Goal: Task Accomplishment & Management: Manage account settings

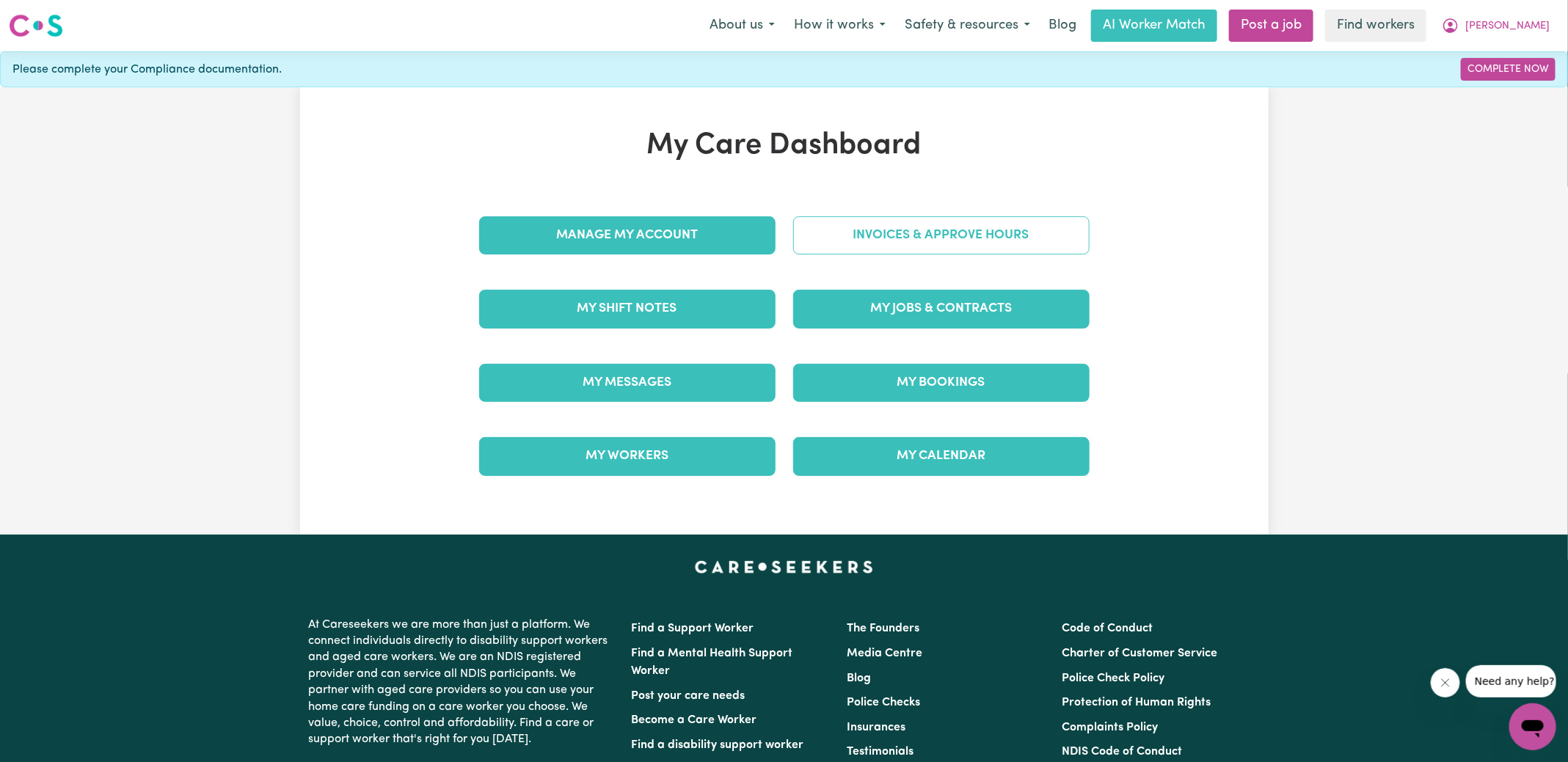
click at [860, 238] on link "Invoices & Approve Hours" at bounding box center [941, 235] width 296 height 38
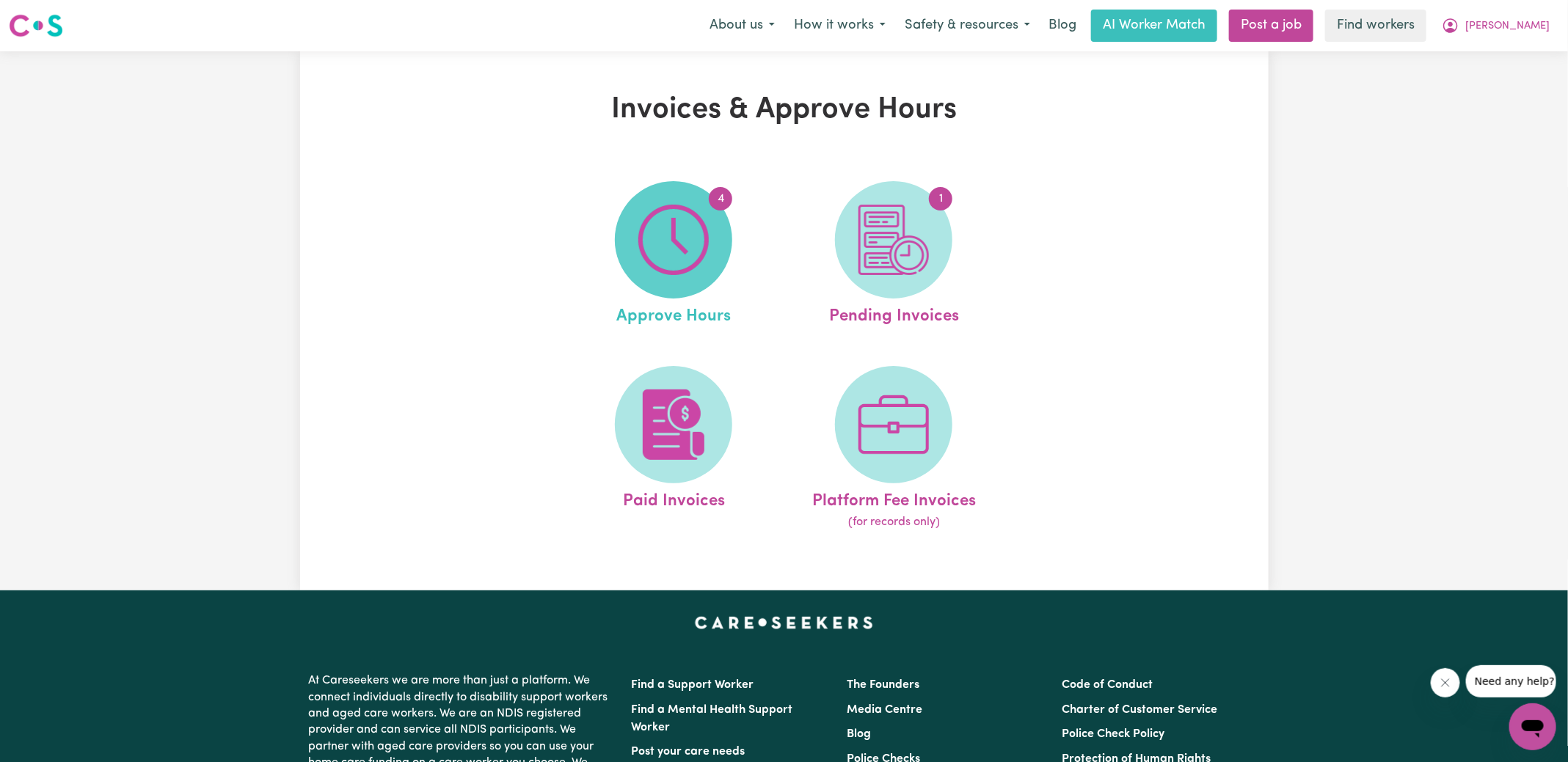
click at [670, 201] on span "4" at bounding box center [674, 240] width 117 height 117
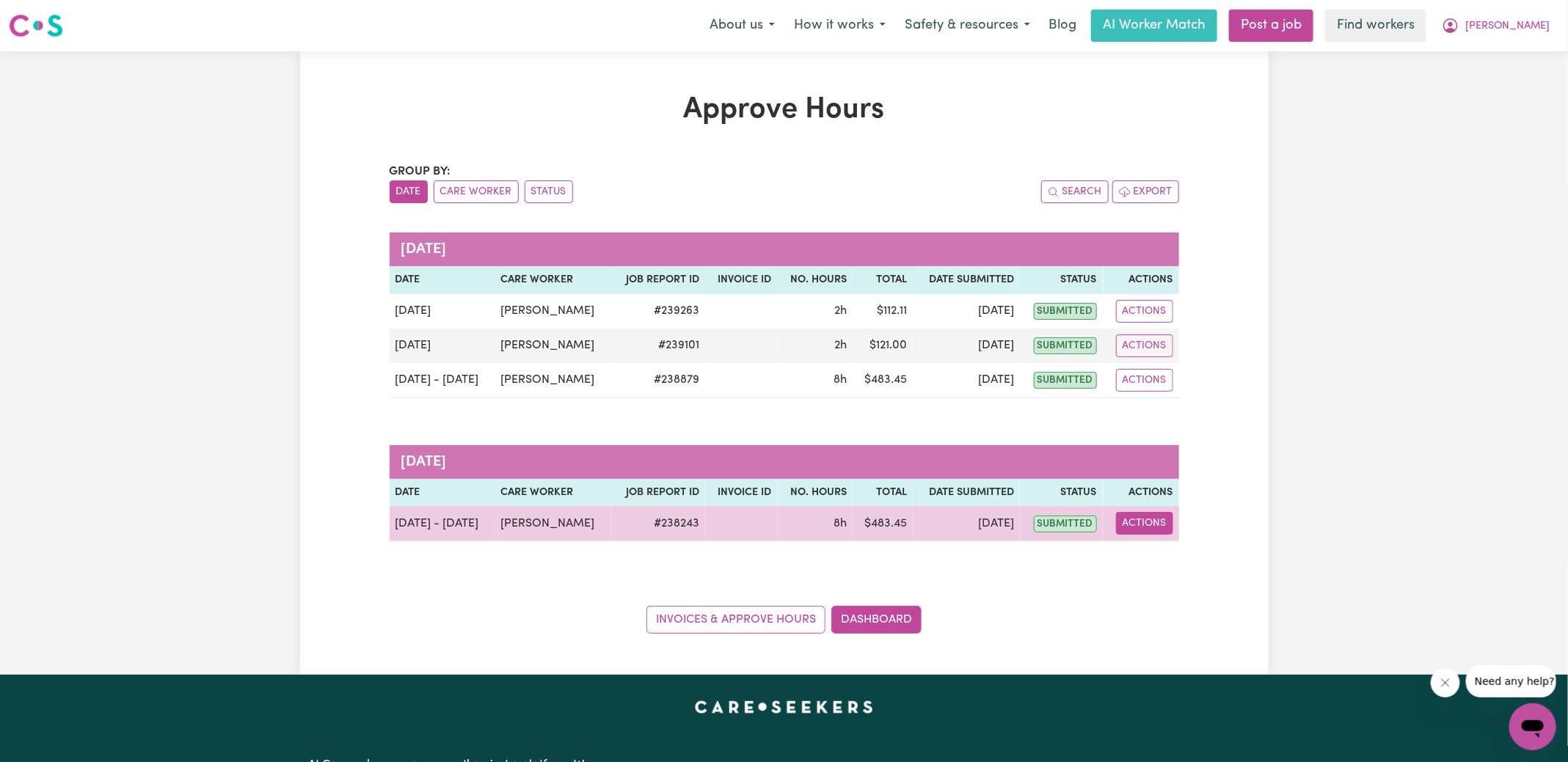
click at [1155, 530] on button "Actions" at bounding box center [1145, 524] width 58 height 23
click at [1157, 556] on link "View Job Report" at bounding box center [1182, 556] width 126 height 30
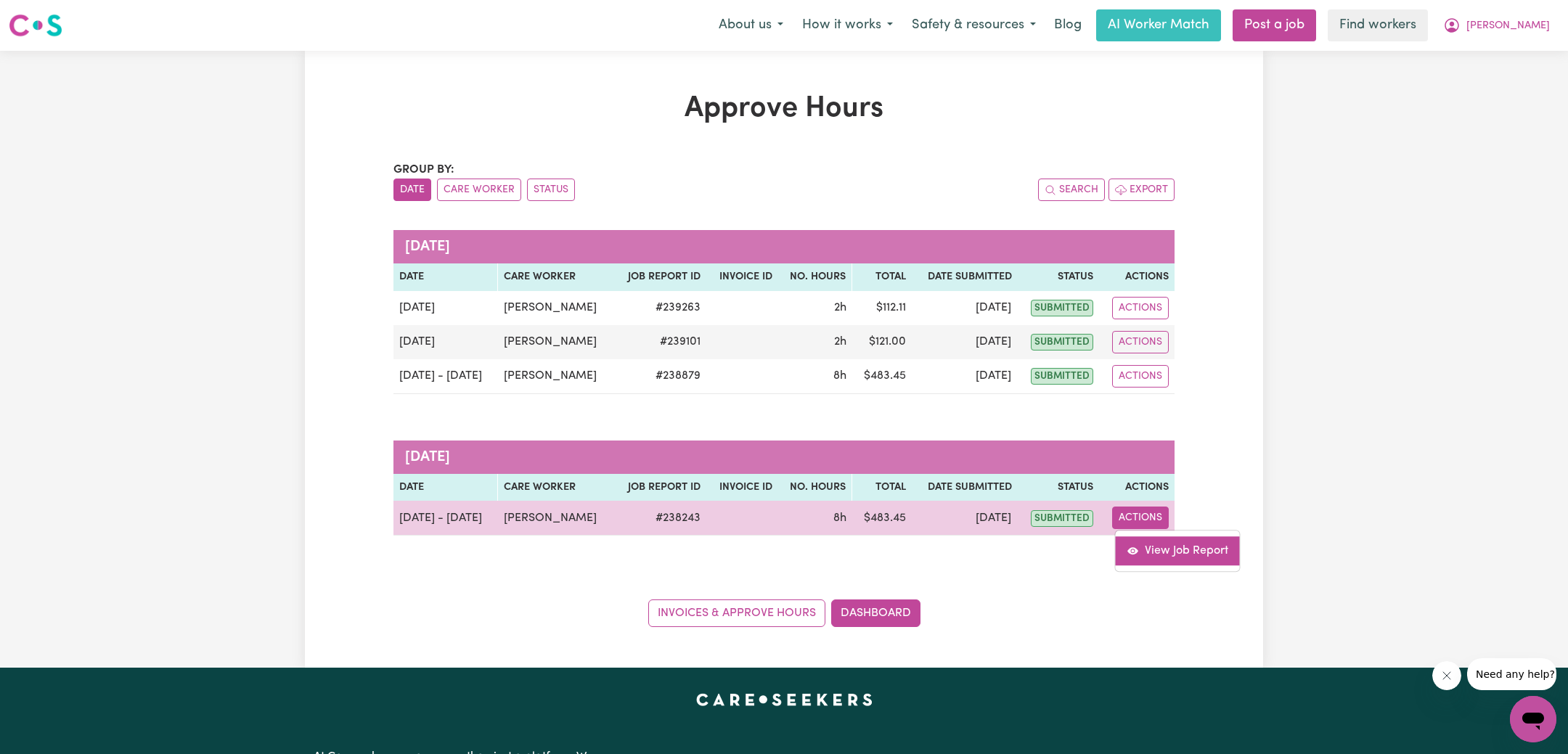
select select "pm"
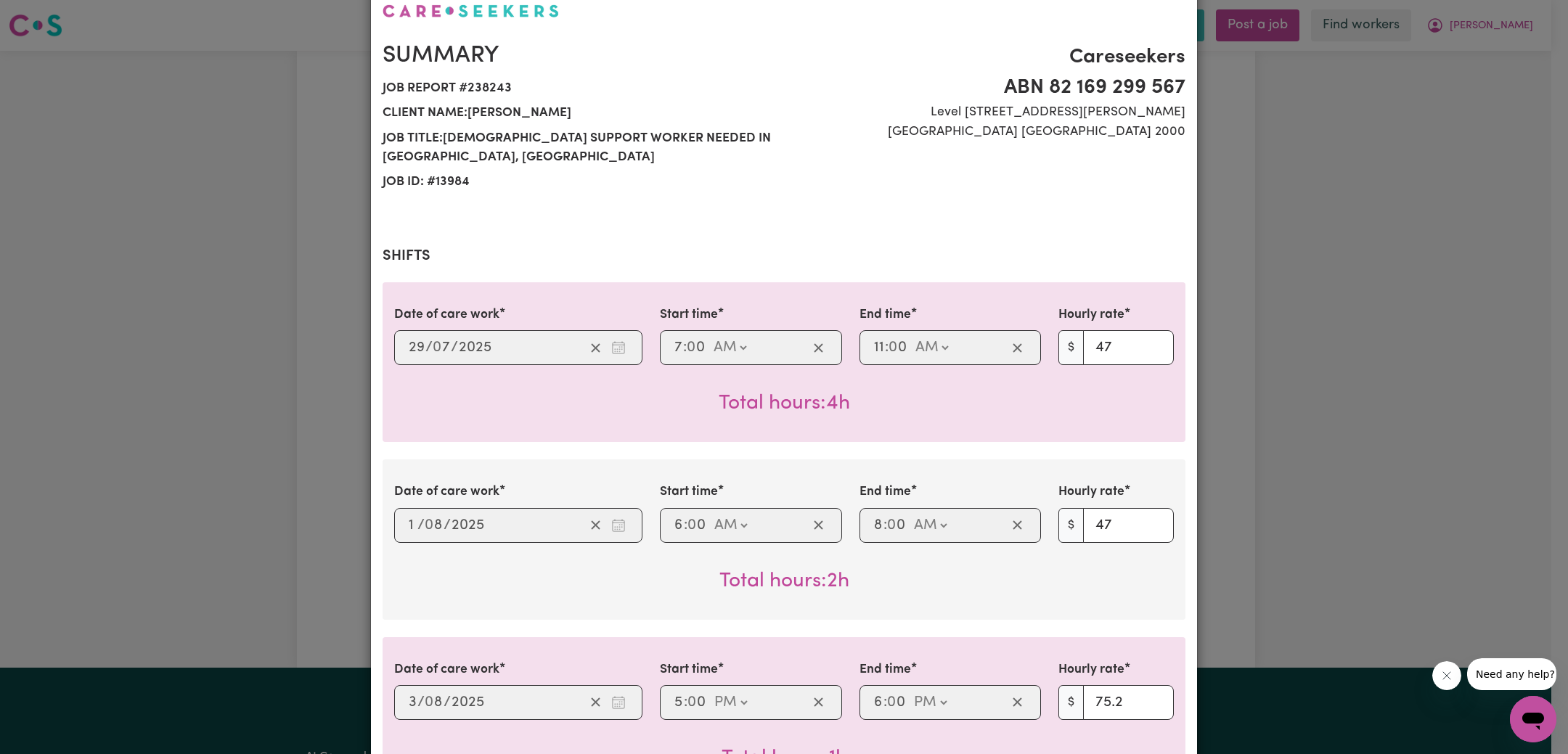
scroll to position [336, 0]
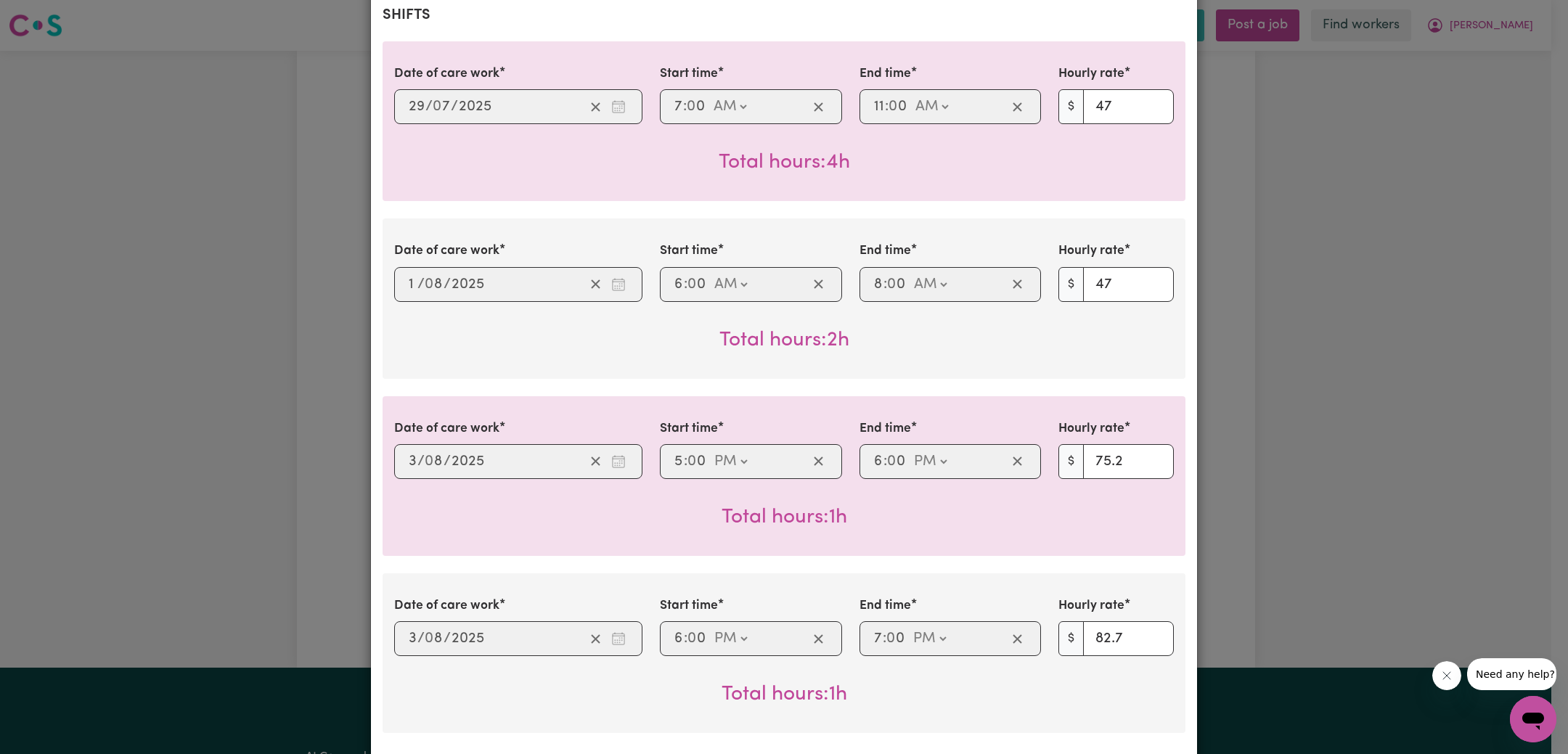
click at [1317, 334] on div "Job Report # 238243 - [PERSON_NAME] Summary Job report # 238243 Client name: [P…" at bounding box center [784, 377] width 1568 height 754
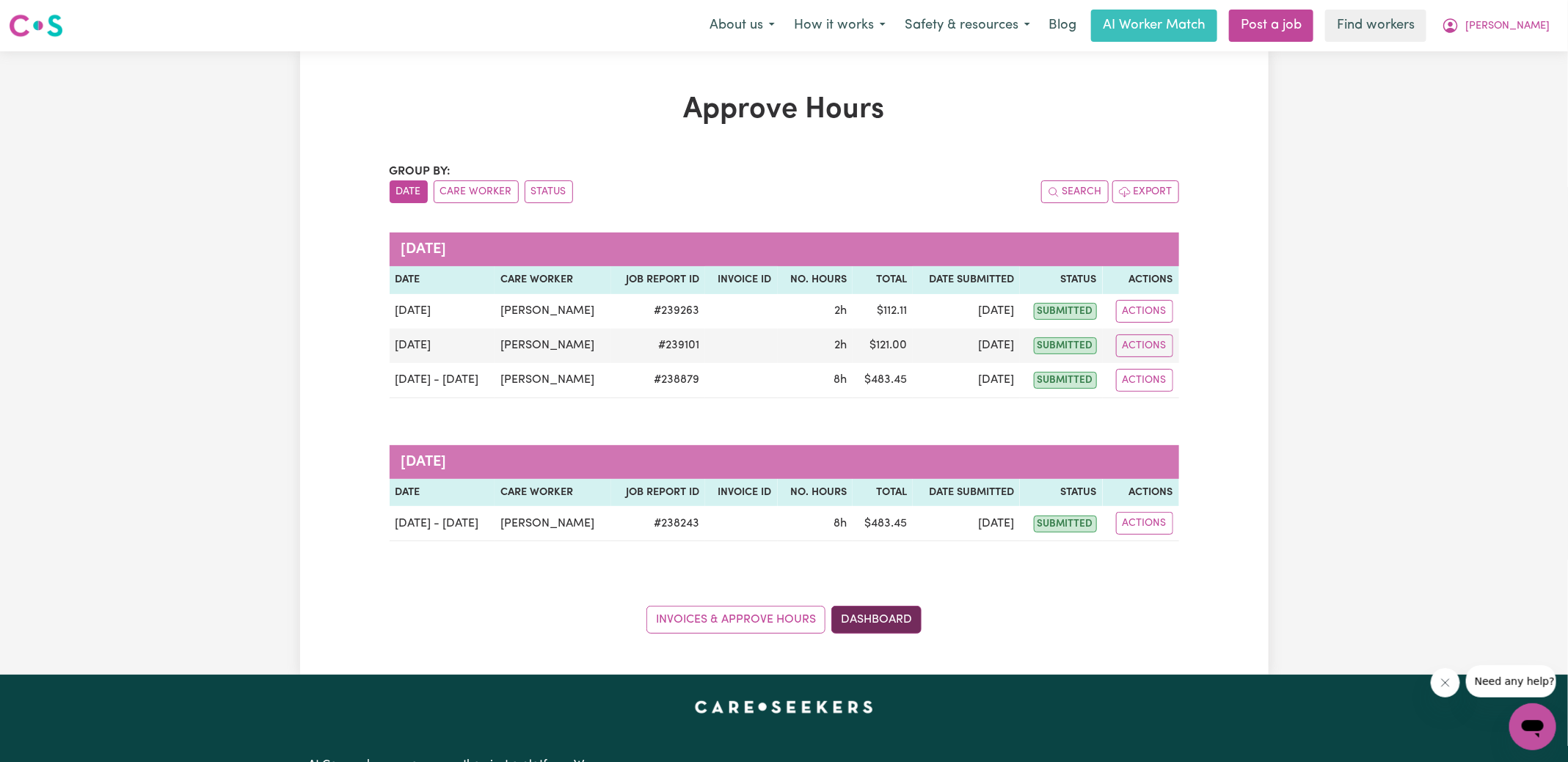
click at [870, 615] on link "Dashboard" at bounding box center [877, 620] width 90 height 28
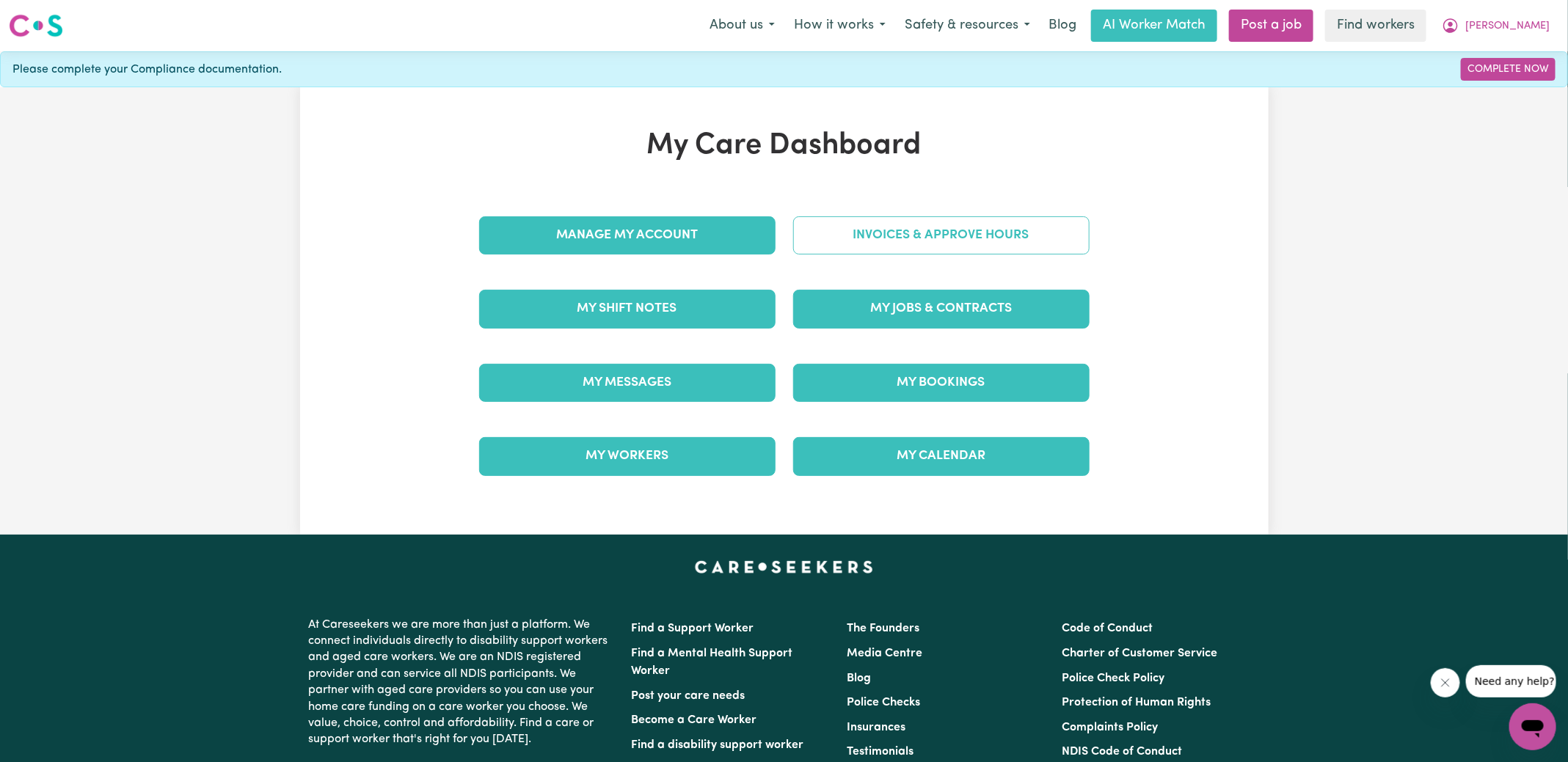
click at [875, 246] on link "Invoices & Approve Hours" at bounding box center [941, 235] width 296 height 38
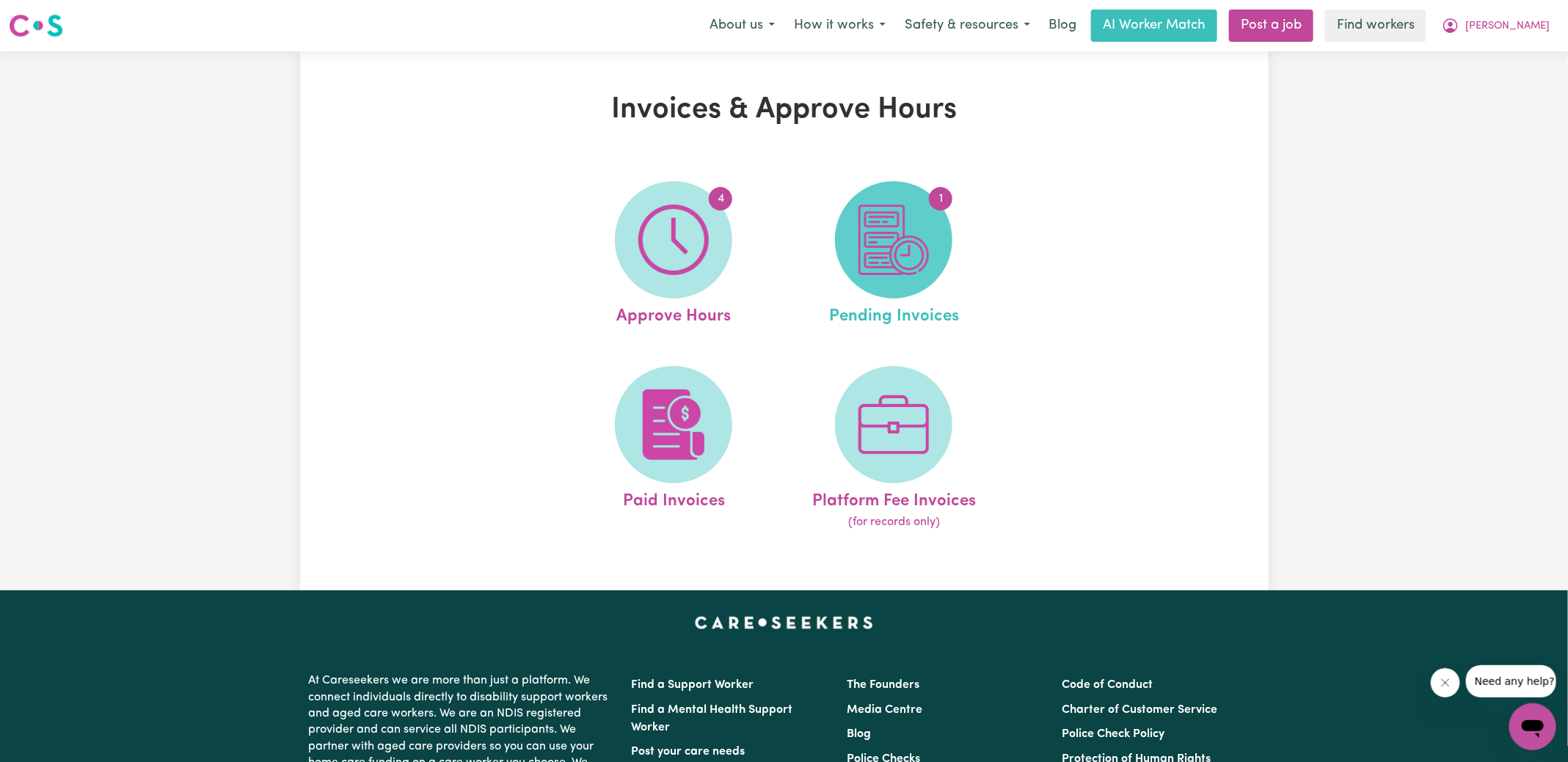
click at [914, 231] on img at bounding box center [893, 239] width 70 height 70
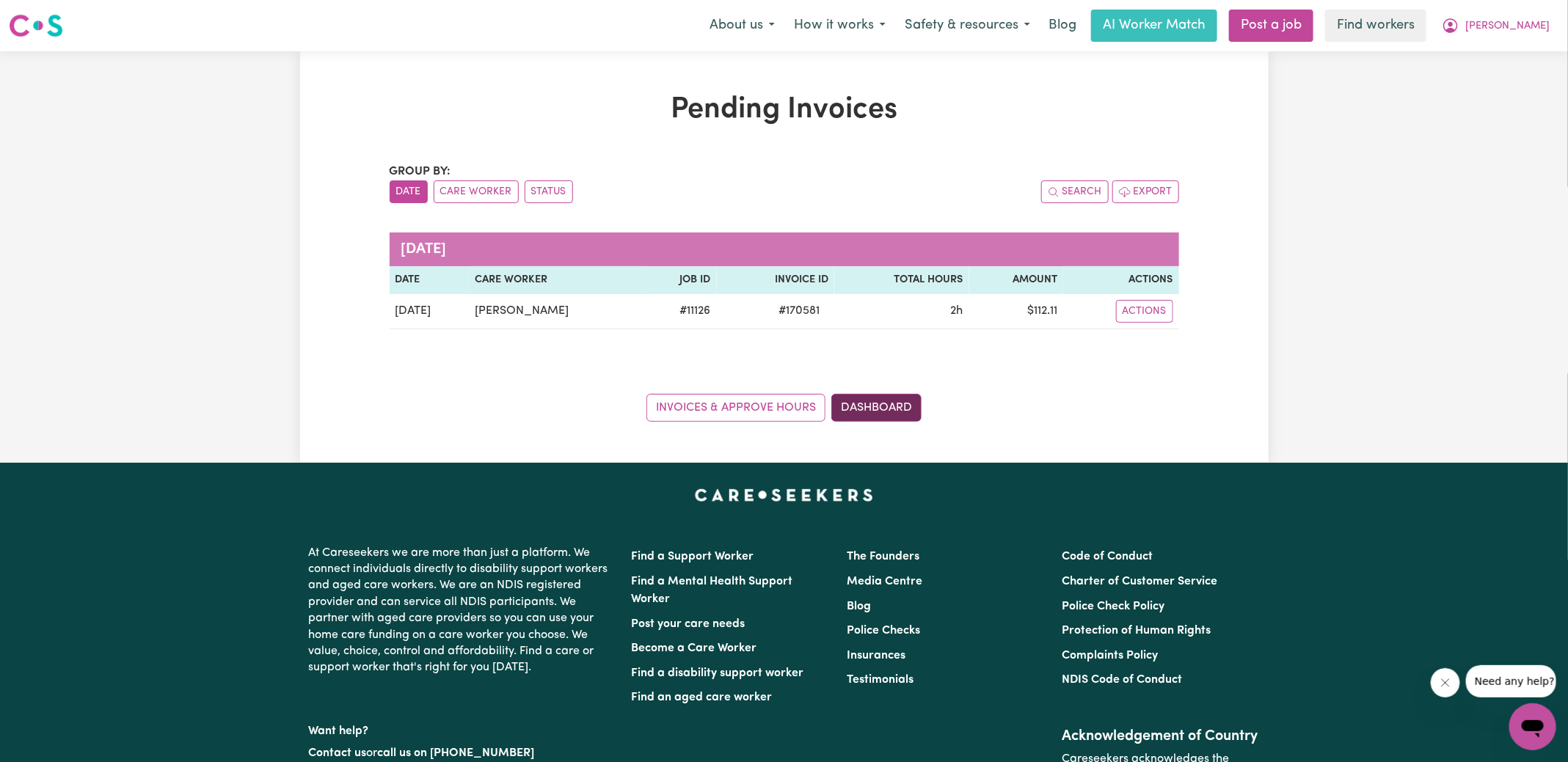
click at [878, 407] on link "Dashboard" at bounding box center [877, 407] width 90 height 28
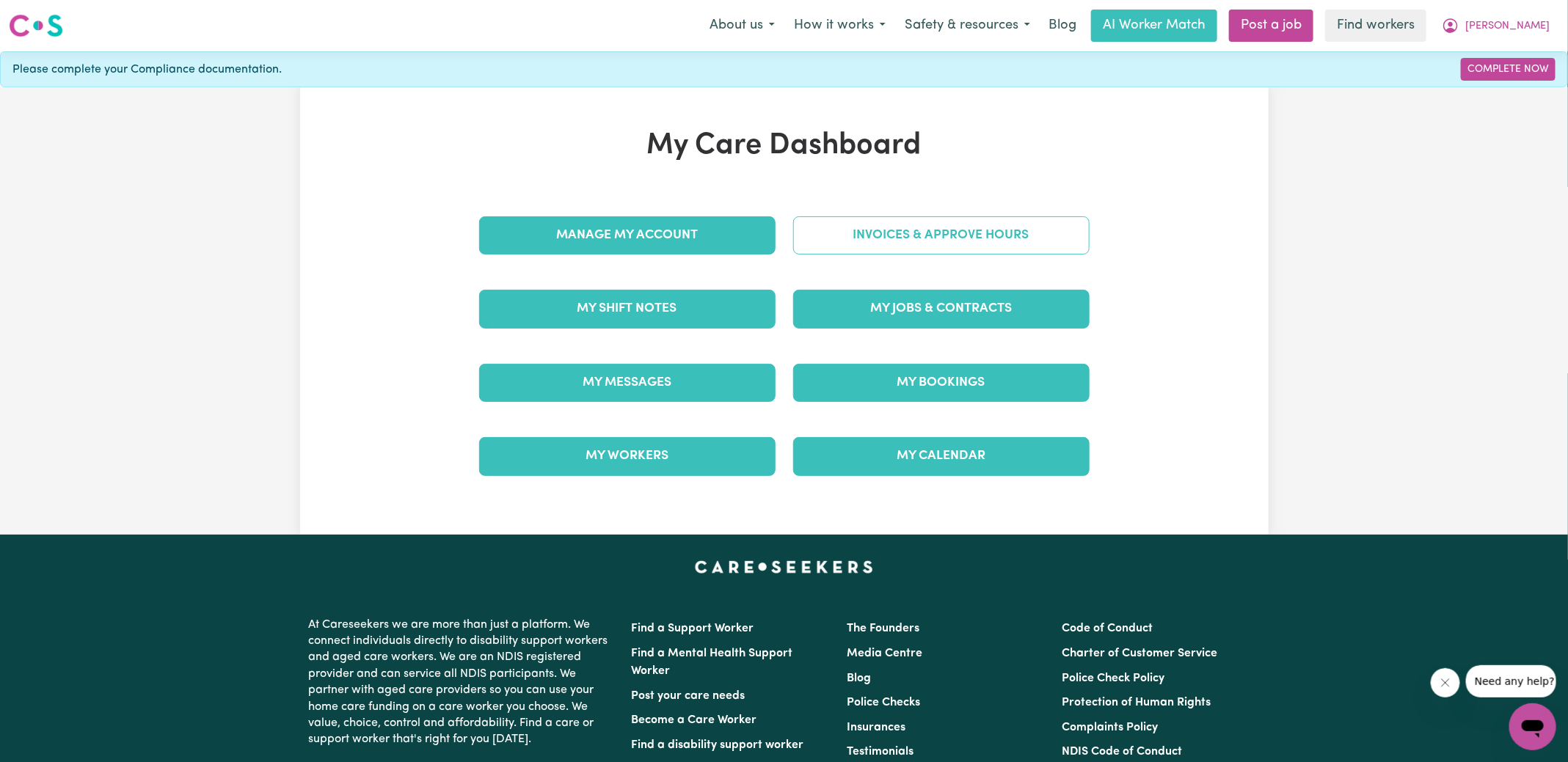
click at [859, 234] on link "Invoices & Approve Hours" at bounding box center [941, 235] width 296 height 38
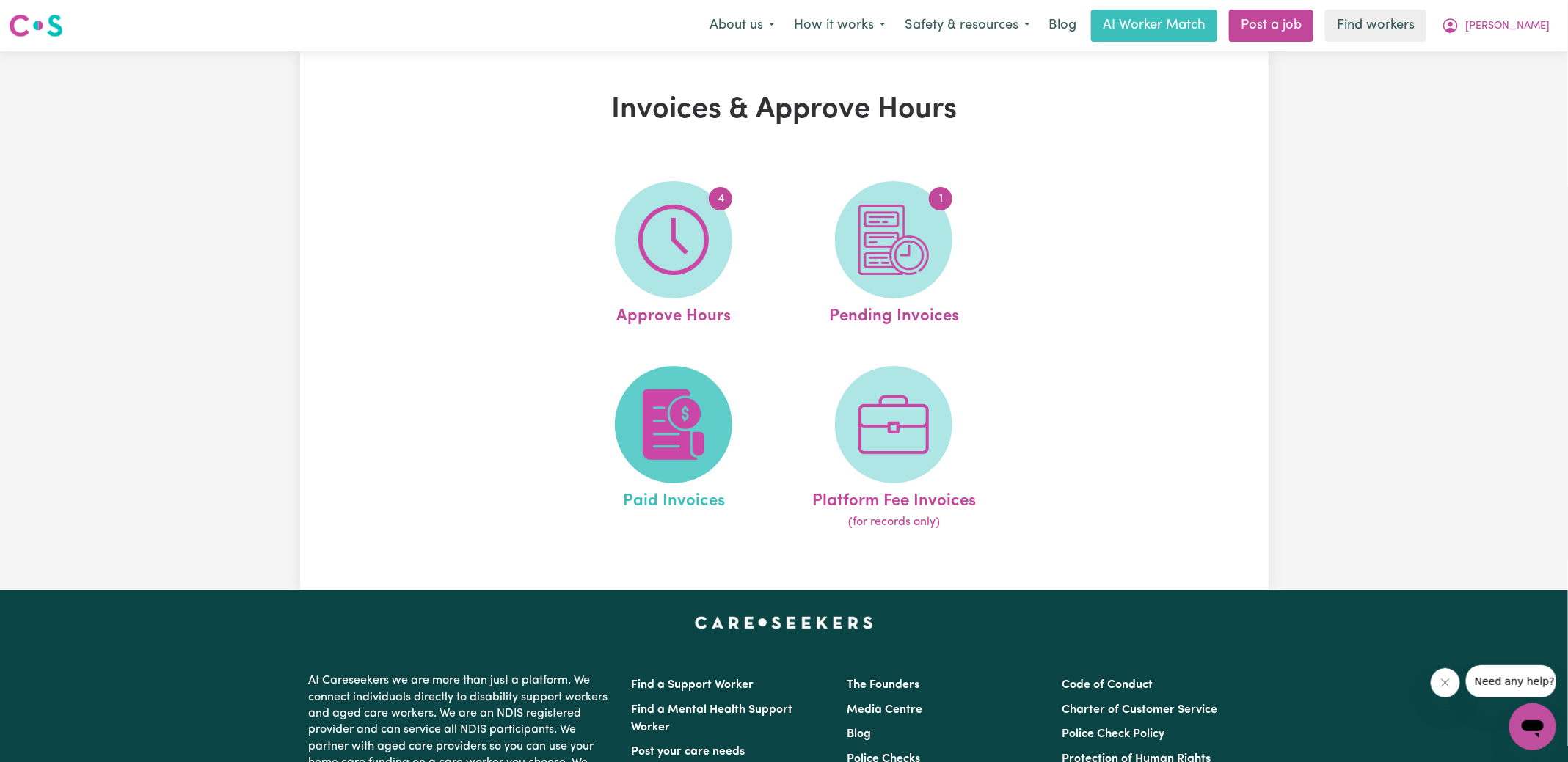
click at [693, 459] on img at bounding box center [673, 424] width 70 height 70
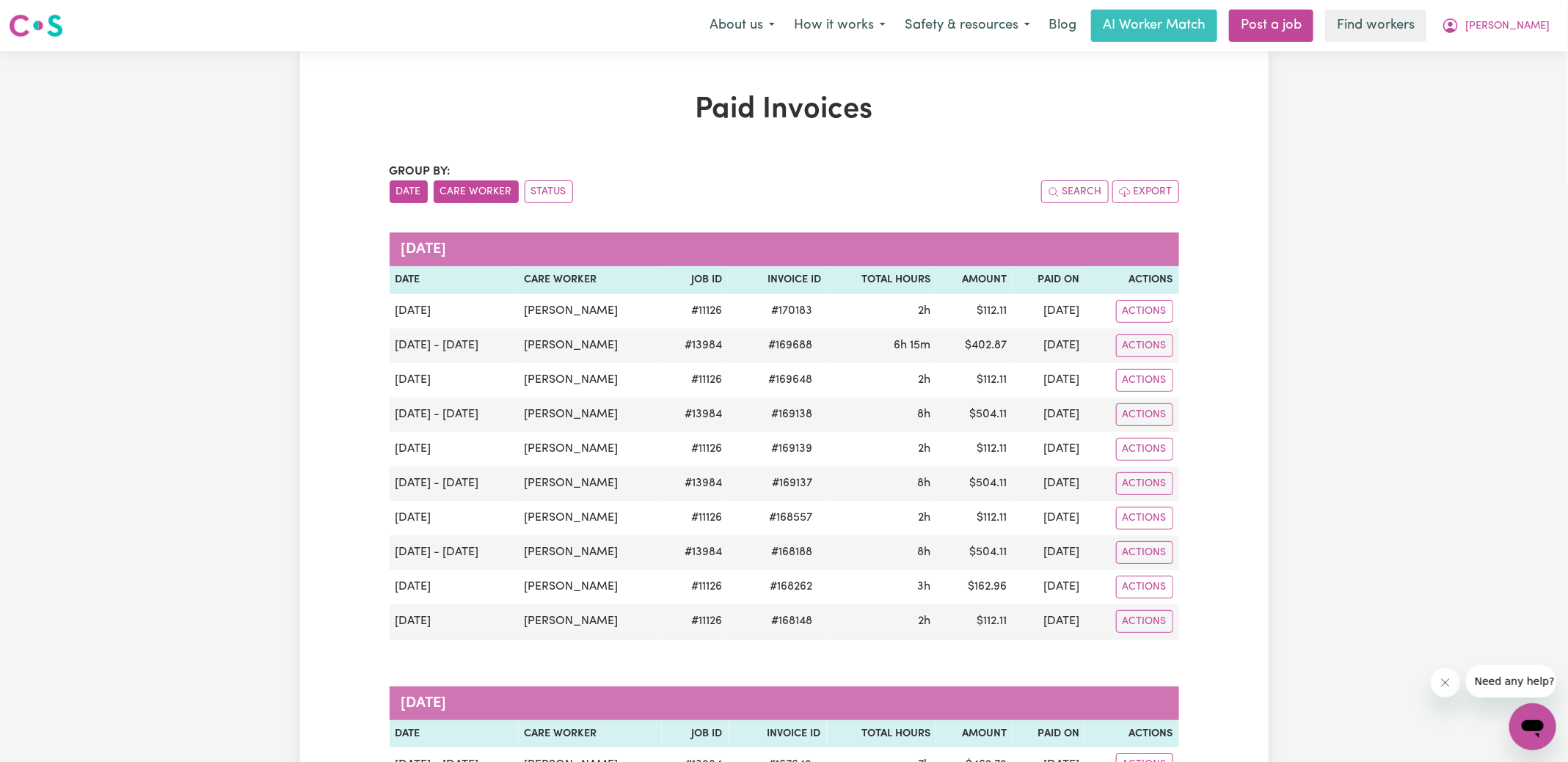
click at [481, 197] on button "Care Worker" at bounding box center [476, 192] width 86 height 23
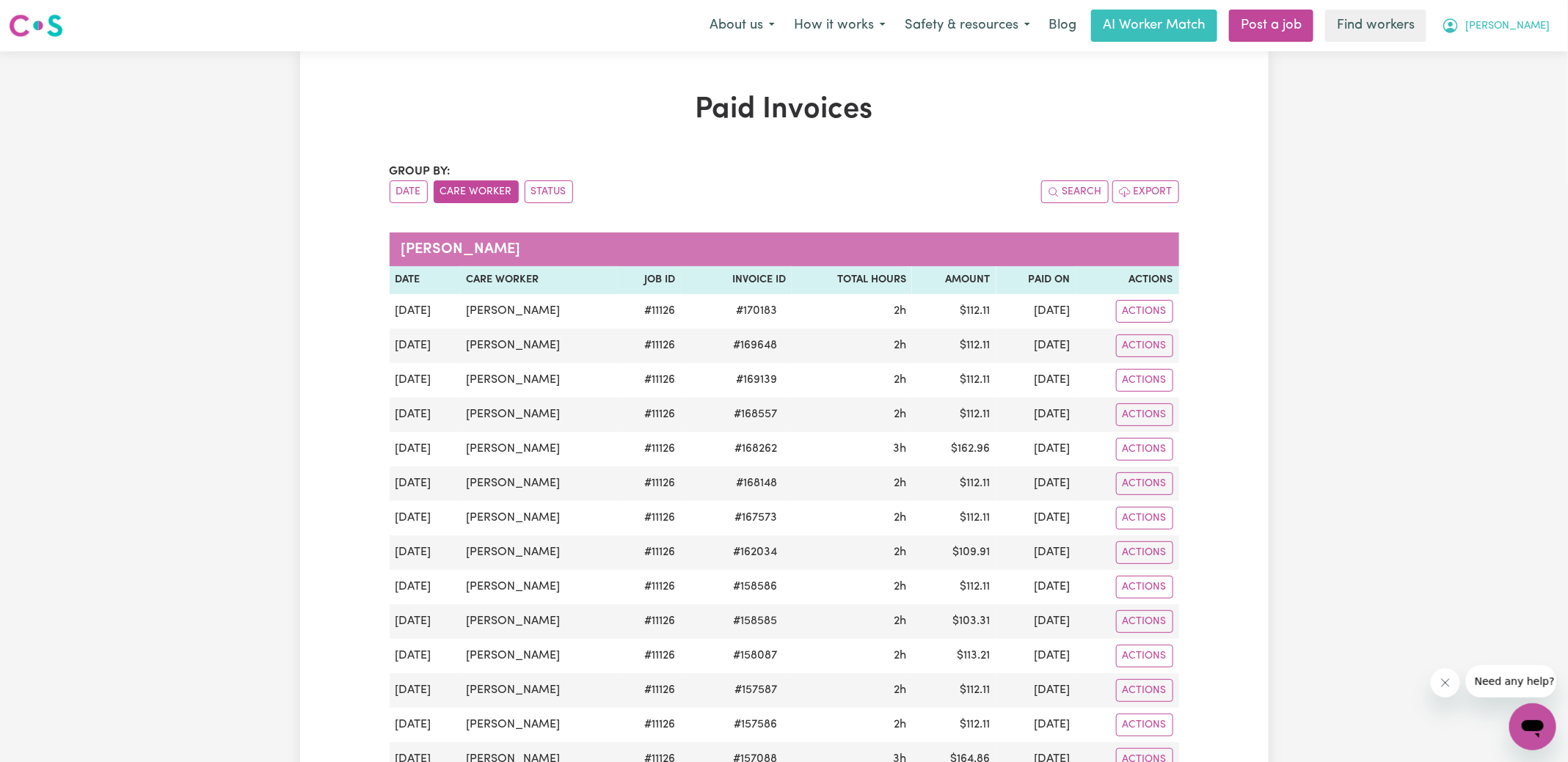
click at [1533, 32] on span "[PERSON_NAME]" at bounding box center [1507, 26] width 85 height 16
click at [1497, 61] on link "My Dashboard" at bounding box center [1501, 57] width 116 height 28
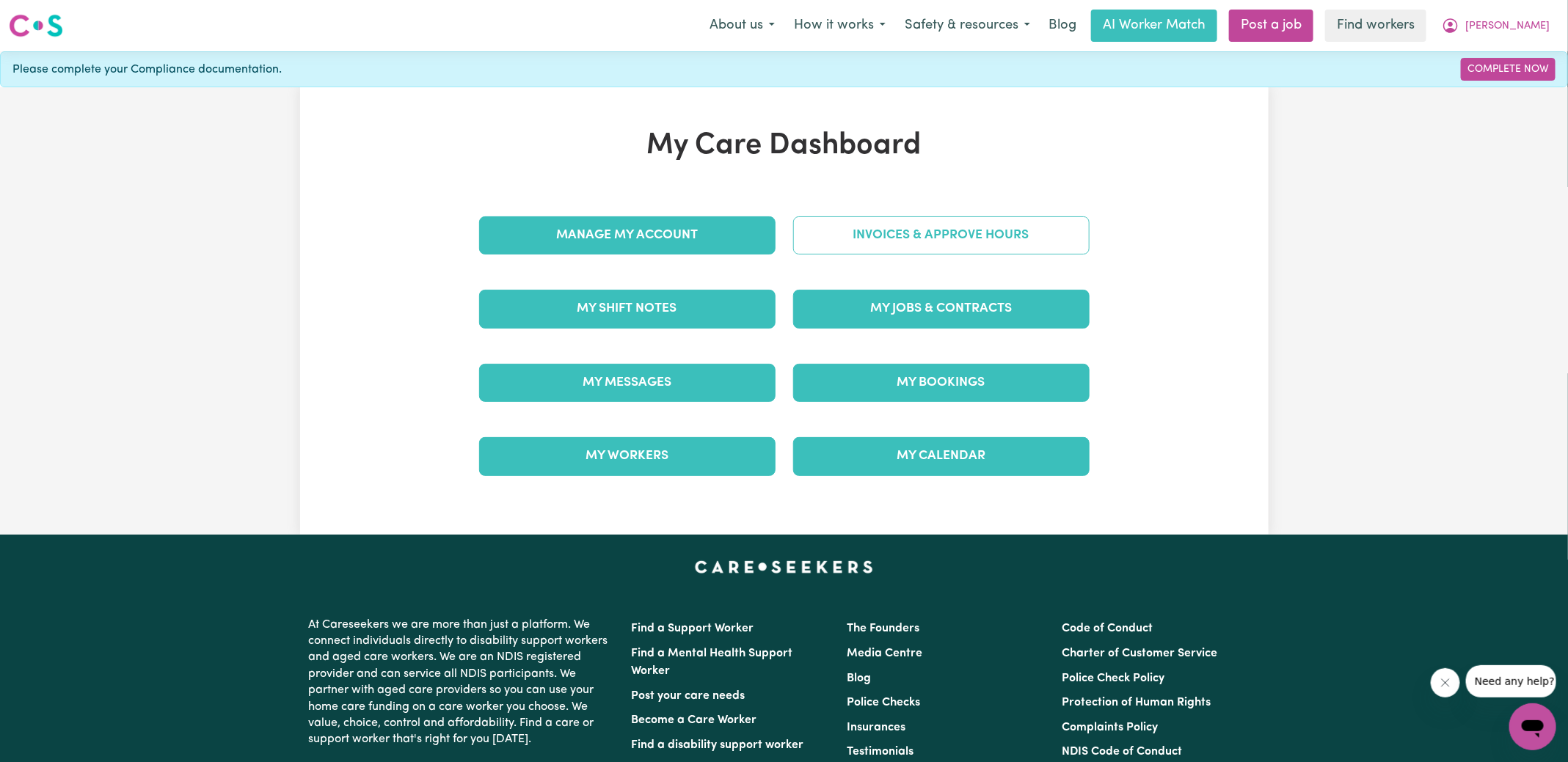
click at [866, 228] on link "Invoices & Approve Hours" at bounding box center [941, 235] width 296 height 38
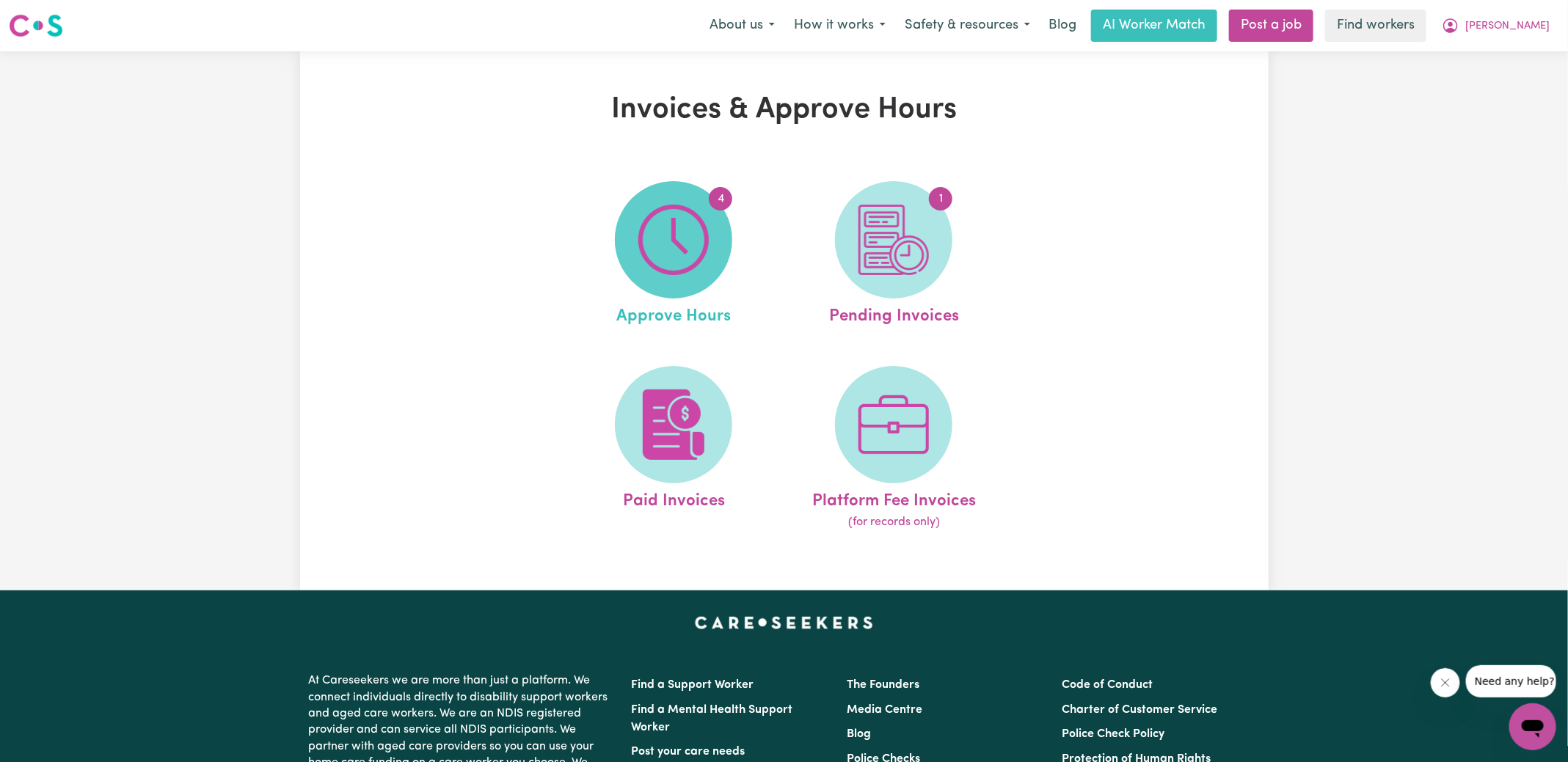
click at [690, 253] on img at bounding box center [673, 239] width 70 height 70
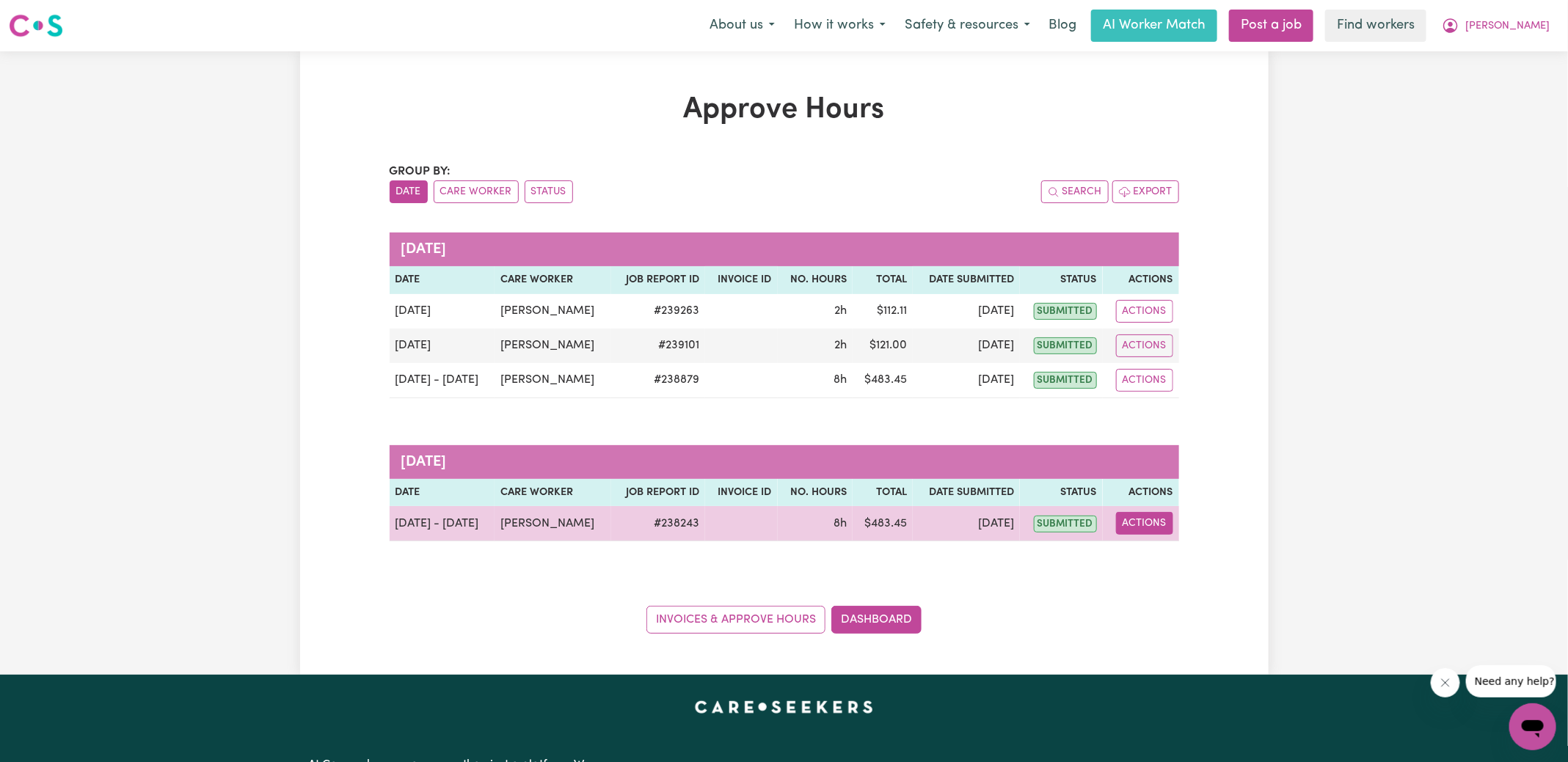
click at [1132, 524] on button "Actions" at bounding box center [1145, 524] width 58 height 23
click at [1158, 560] on link "View Job Report" at bounding box center [1182, 556] width 126 height 30
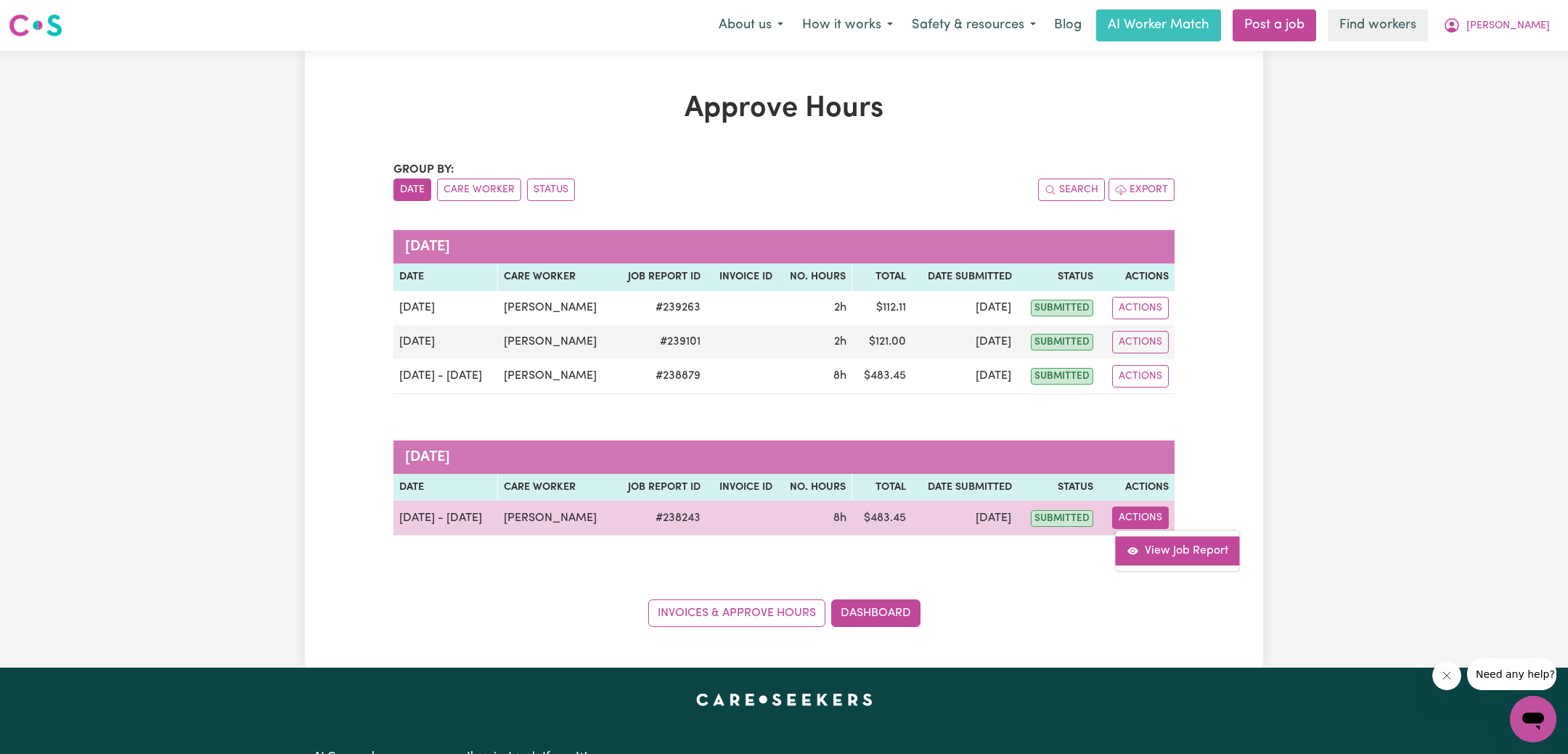
select select "pm"
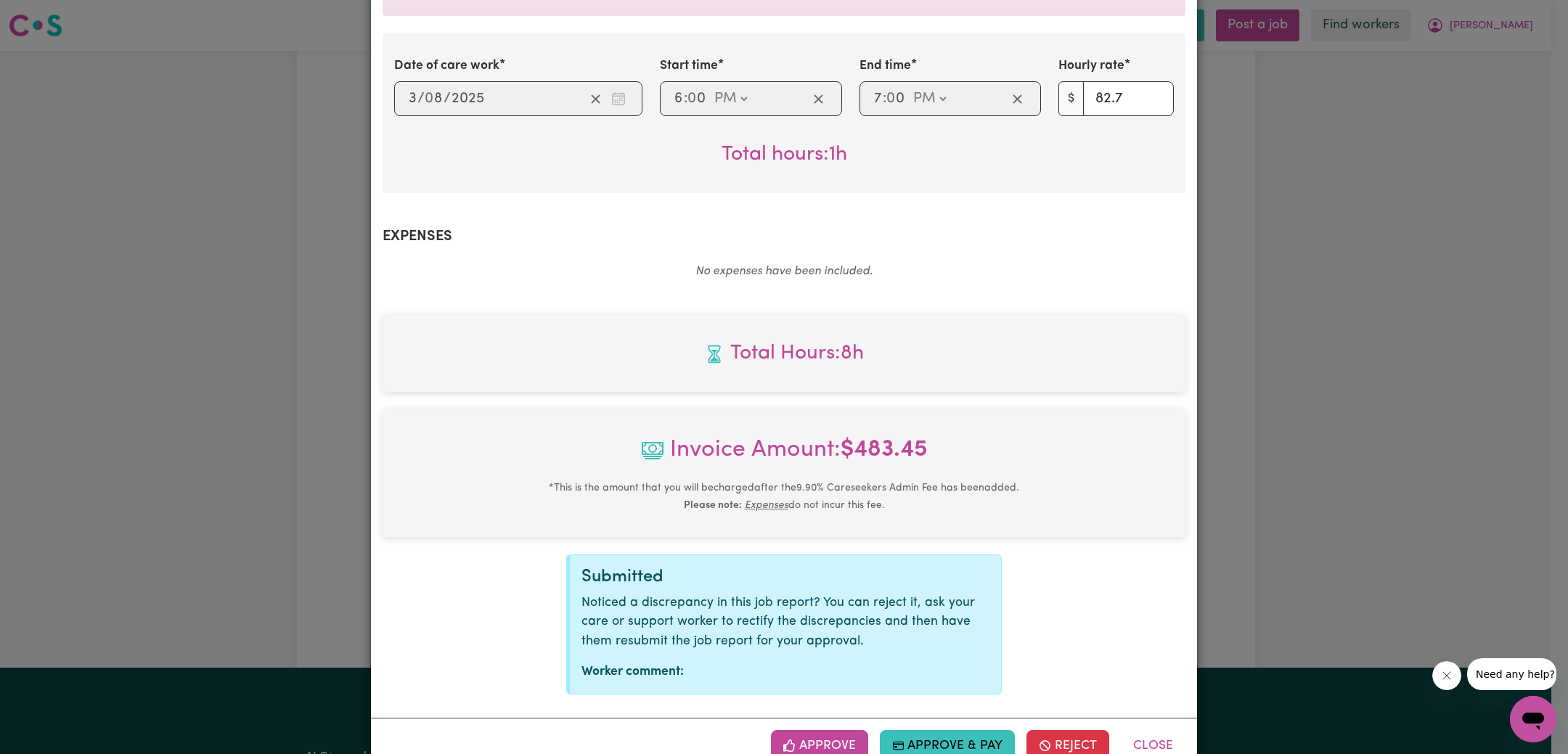
scroll to position [914, 0]
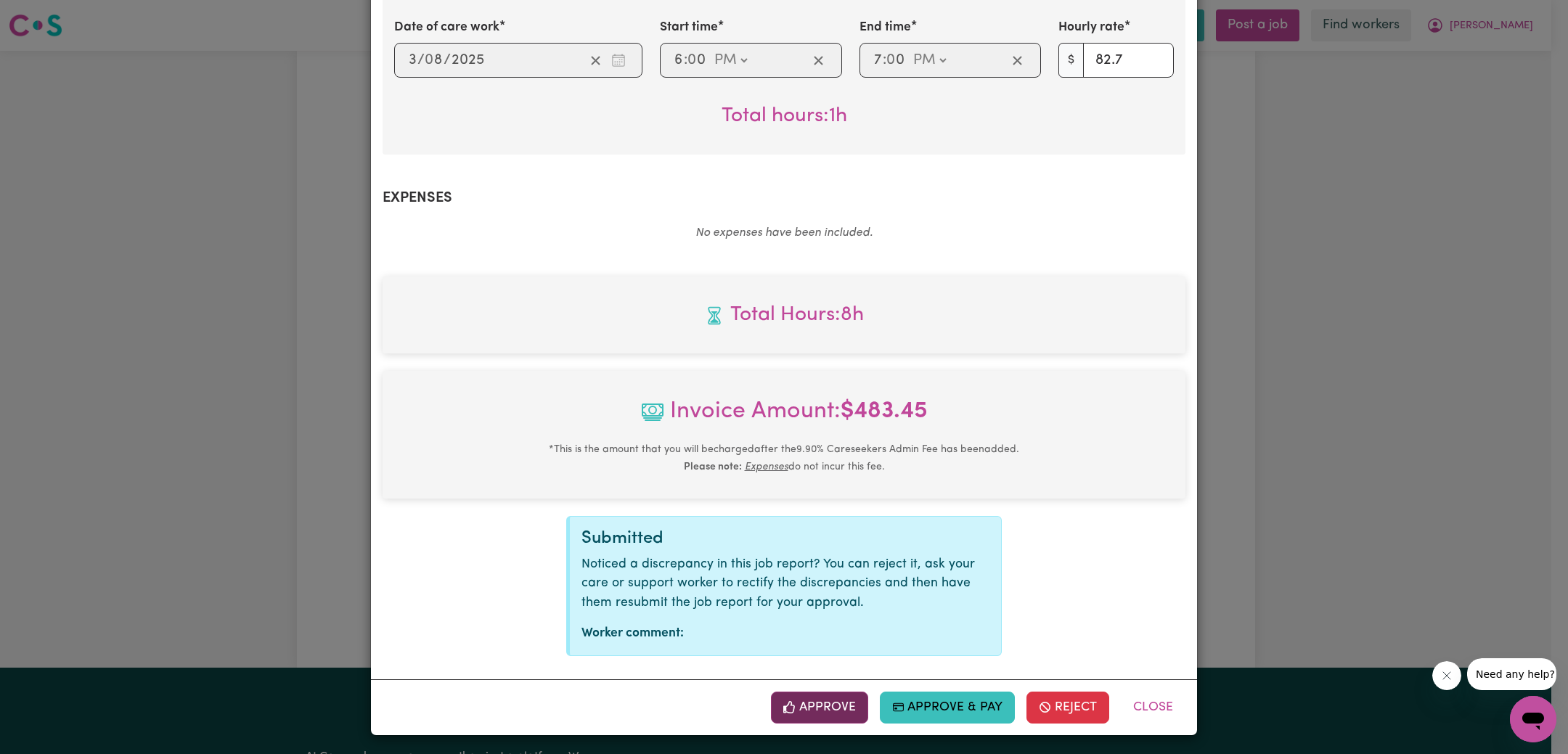
click at [810, 709] on button "Approve" at bounding box center [820, 707] width 97 height 32
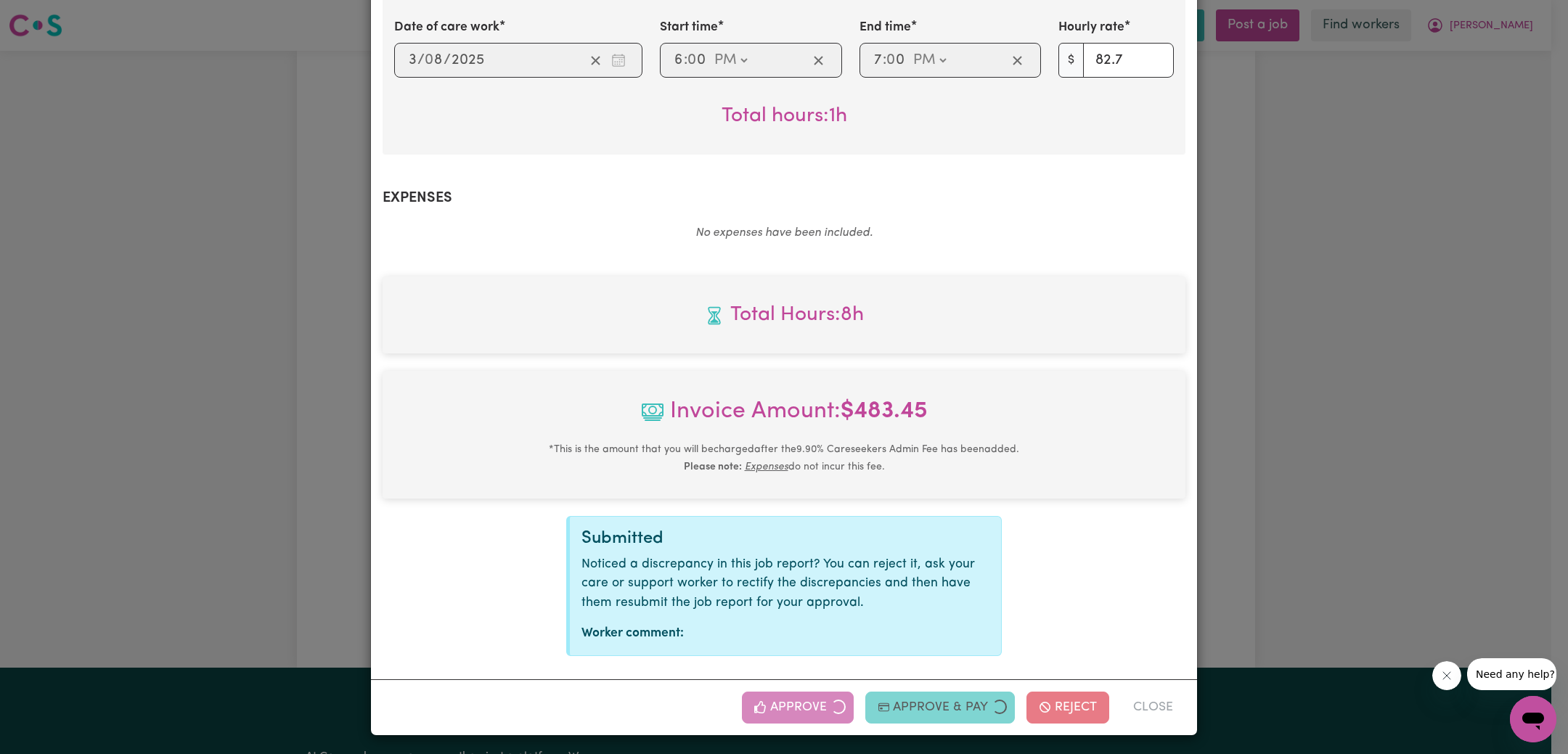
click at [1372, 544] on div "Job Report # 238243 - [PERSON_NAME] Summary Job report # 238243 Client name: [P…" at bounding box center [784, 377] width 1568 height 754
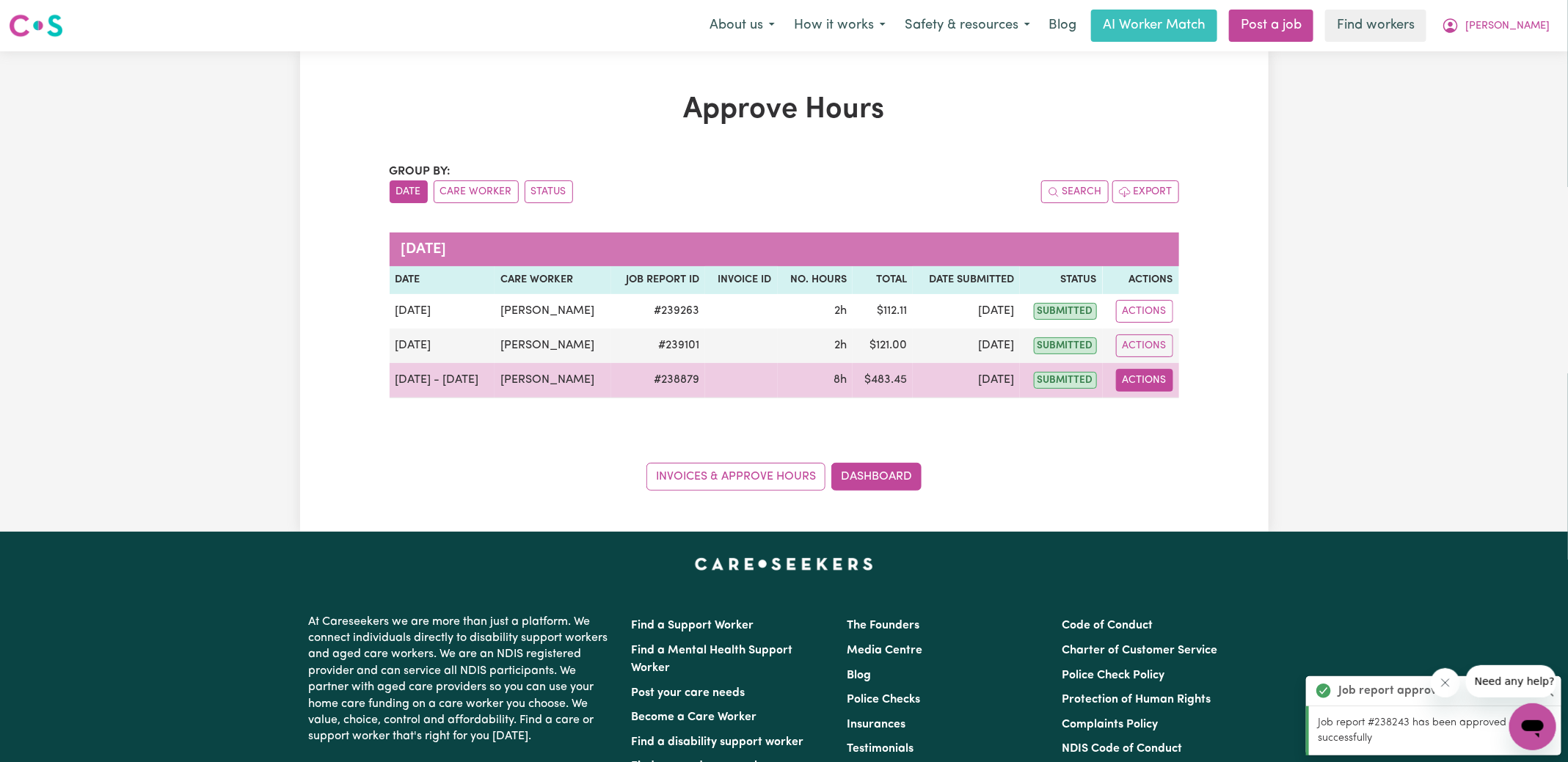
click at [1143, 380] on button "Actions" at bounding box center [1145, 381] width 58 height 23
click at [1157, 417] on link "View Job Report" at bounding box center [1181, 413] width 126 height 30
select select "pm"
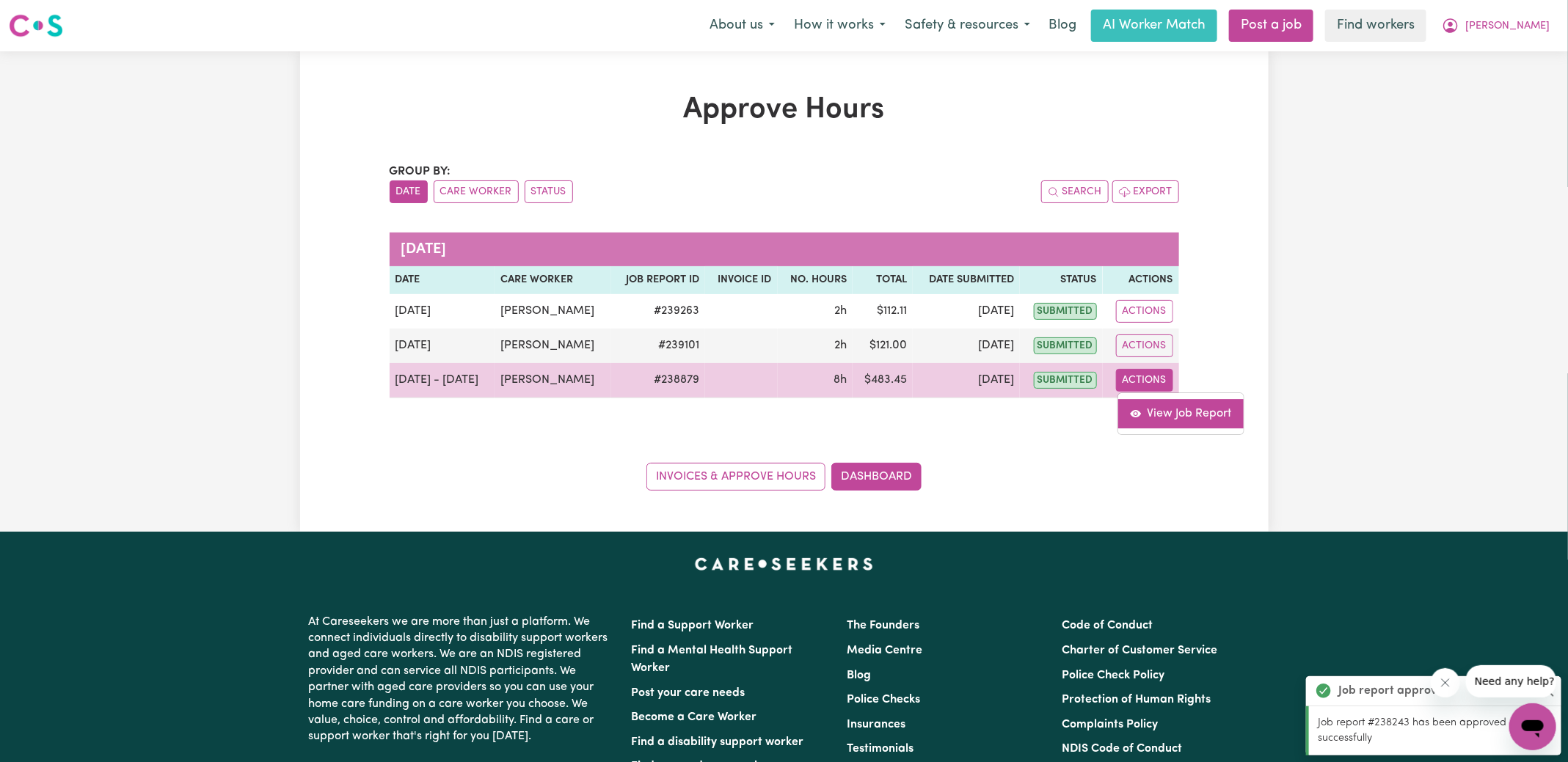
select select "pm"
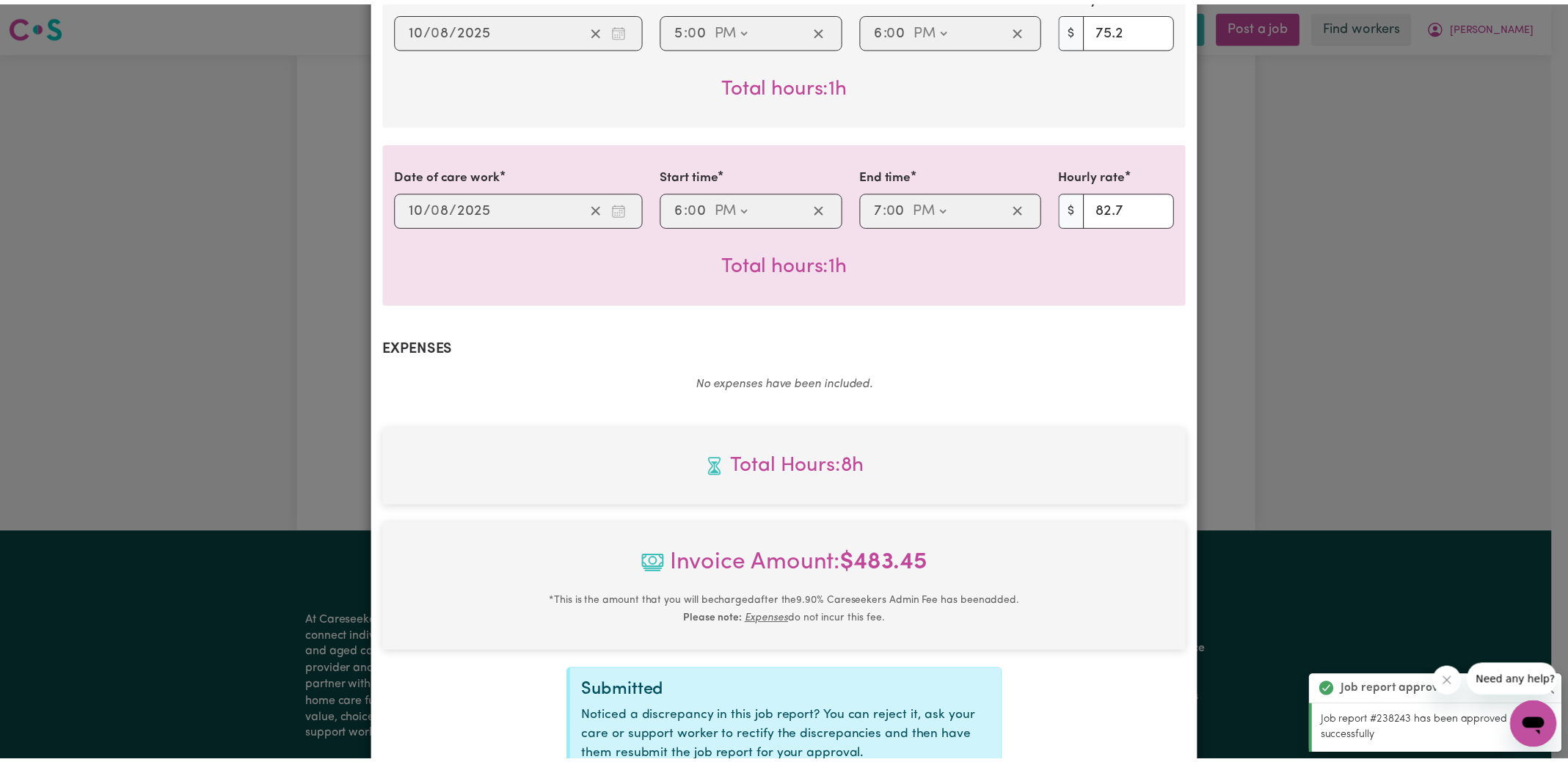
scroll to position [1102, 0]
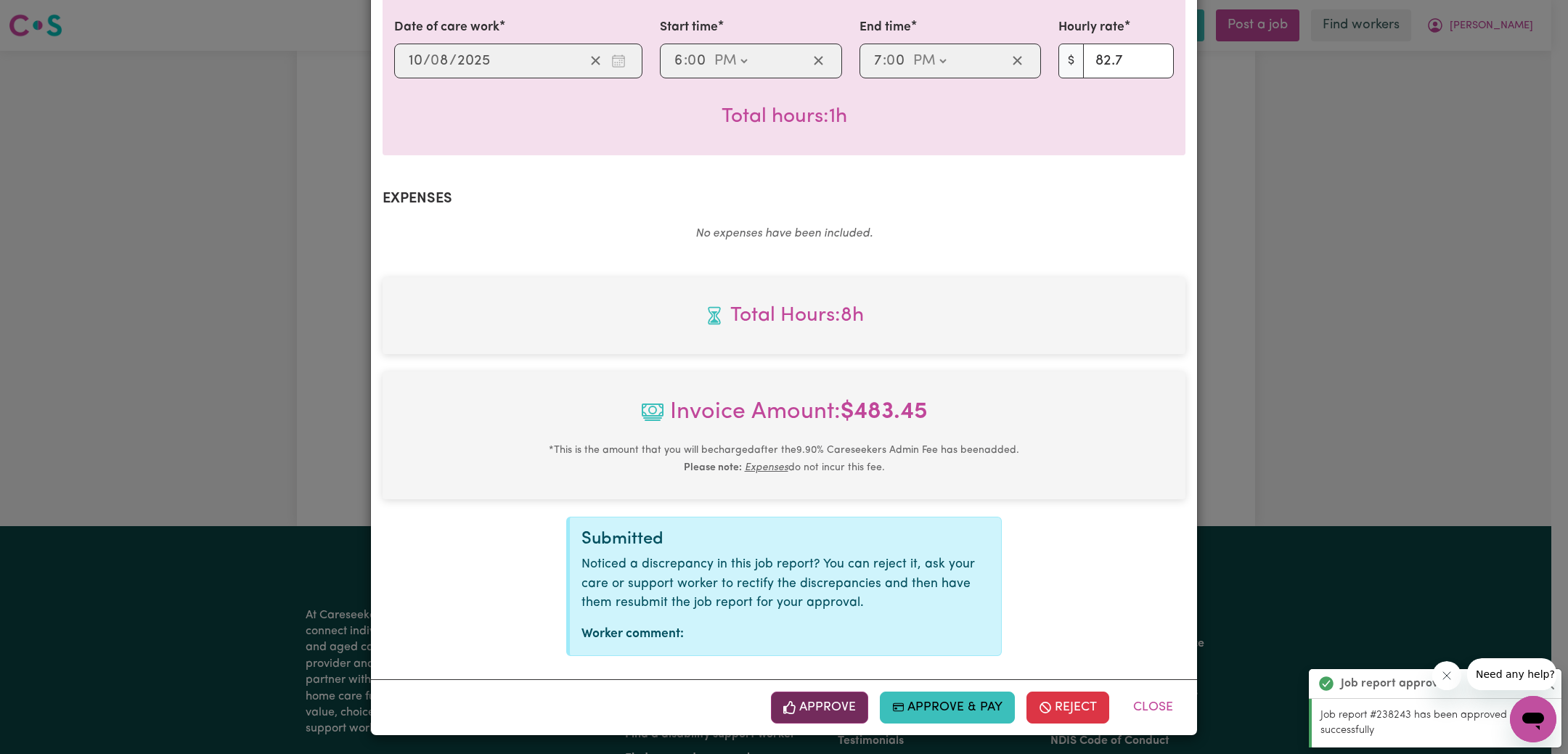
click at [808, 702] on button "Approve" at bounding box center [820, 707] width 97 height 32
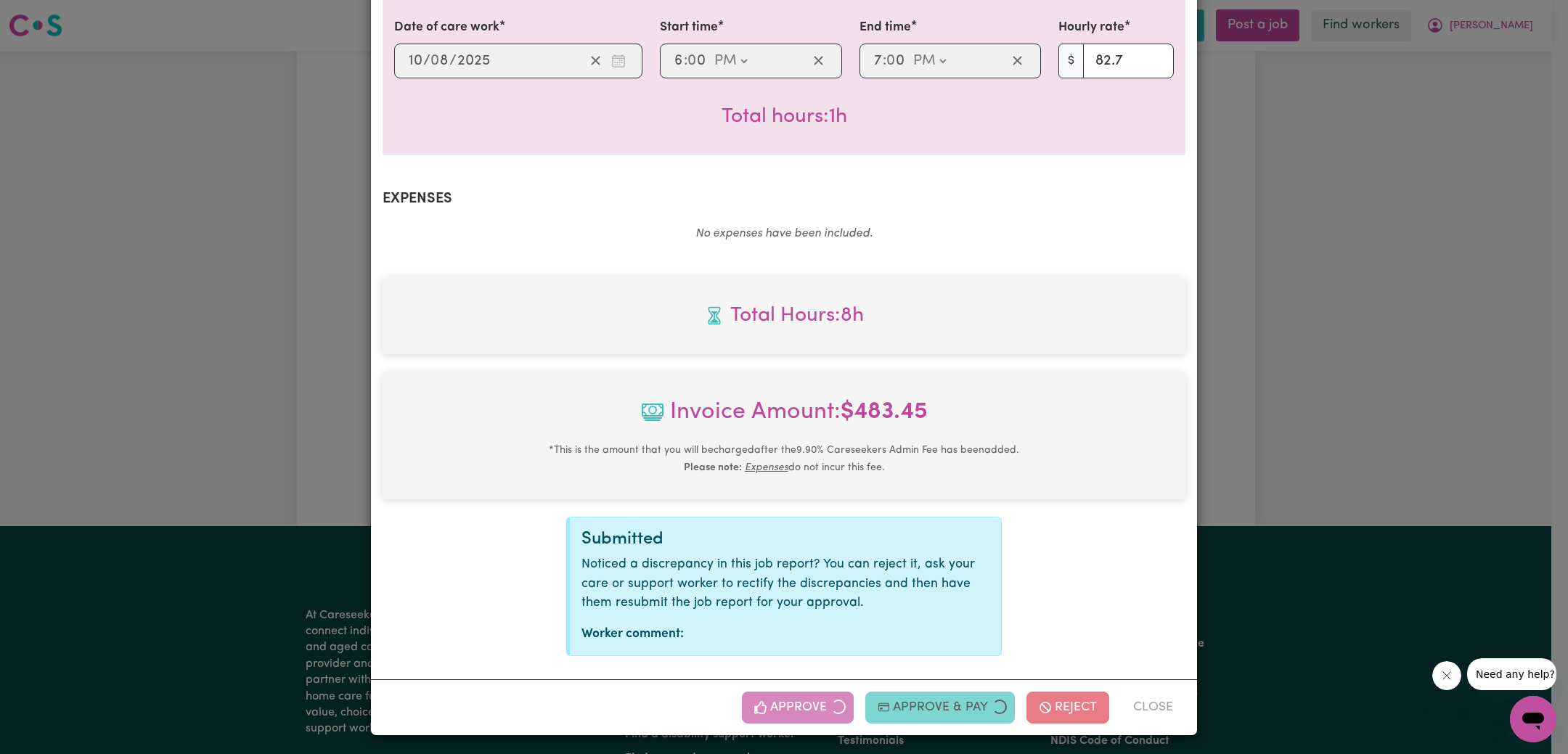
click at [1358, 382] on div "Job Report # 238879 - [PERSON_NAME] Summary Job report # 238879 Client name: [P…" at bounding box center [784, 377] width 1568 height 754
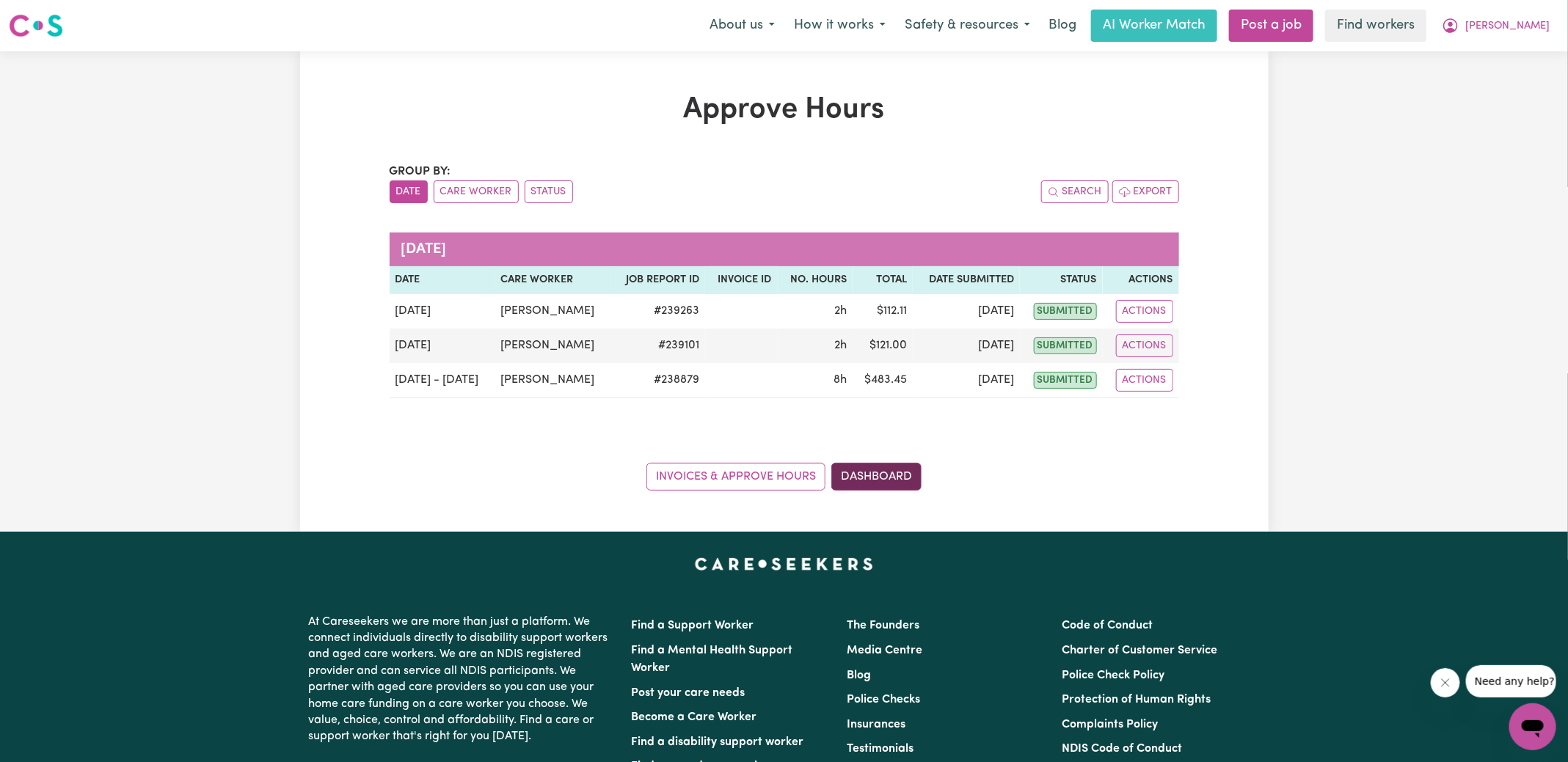
click at [888, 474] on link "Dashboard" at bounding box center [877, 477] width 90 height 28
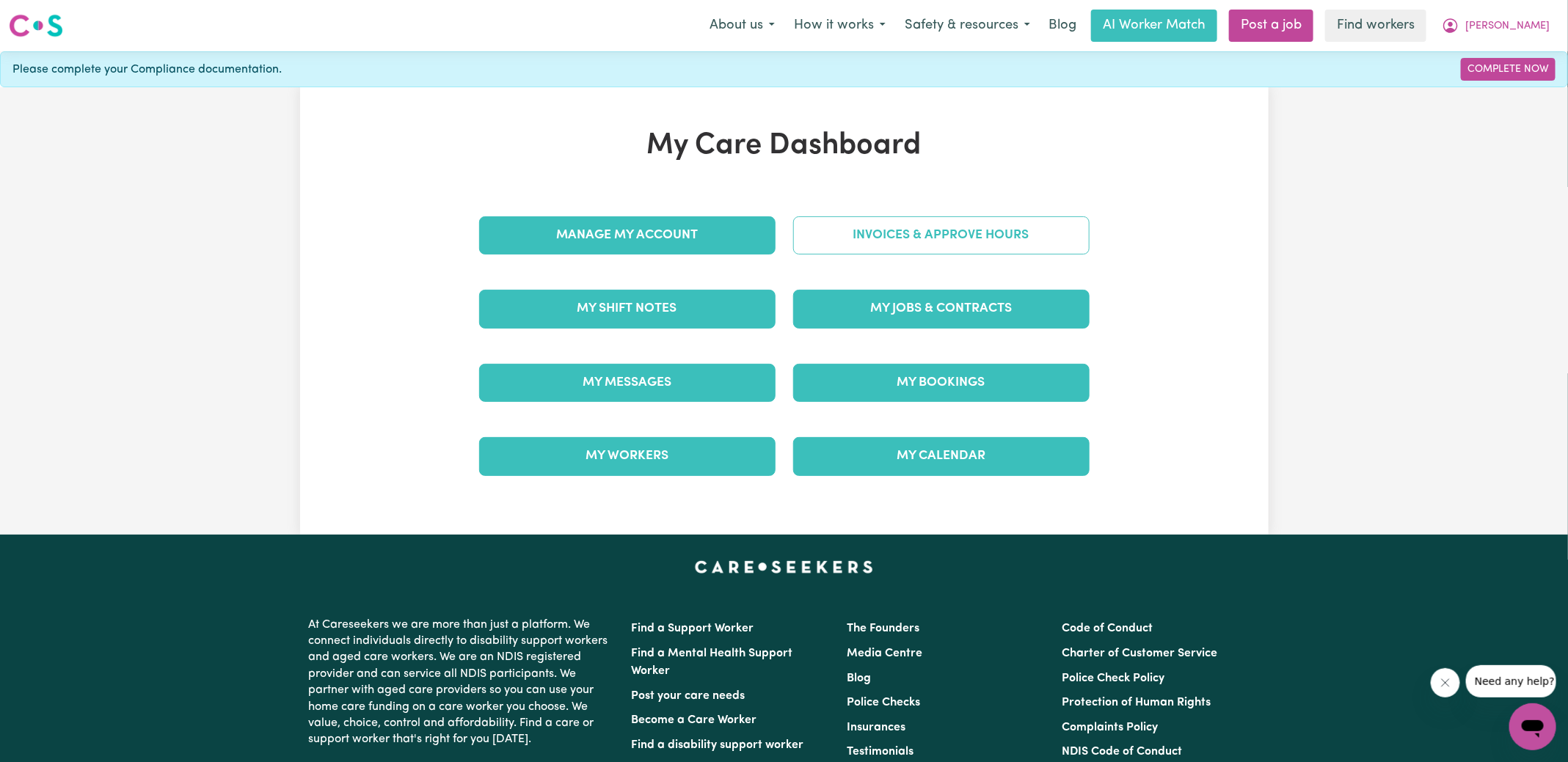
click at [856, 237] on link "Invoices & Approve Hours" at bounding box center [941, 235] width 296 height 38
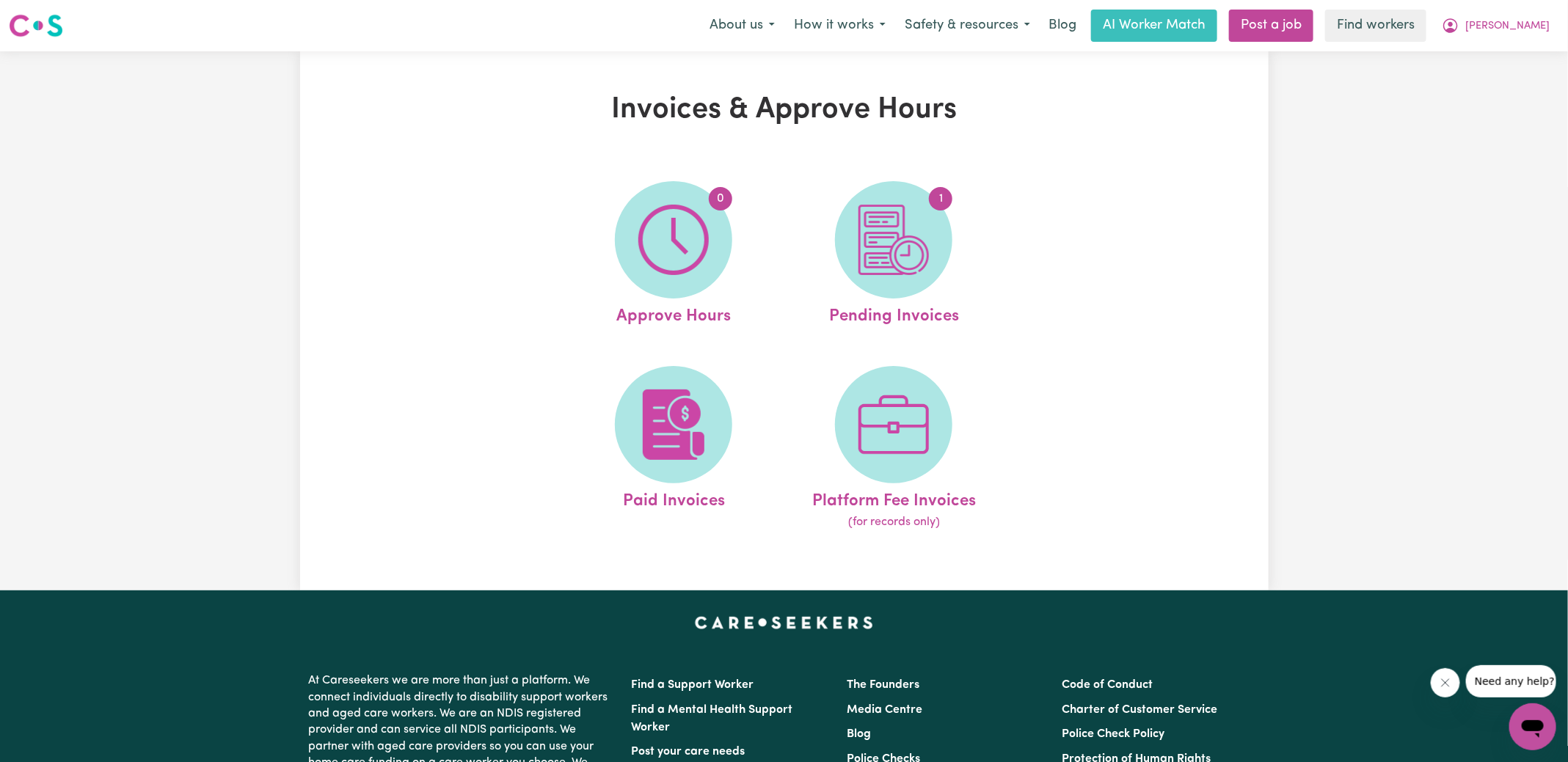
click at [856, 237] on span "1" at bounding box center [894, 240] width 117 height 117
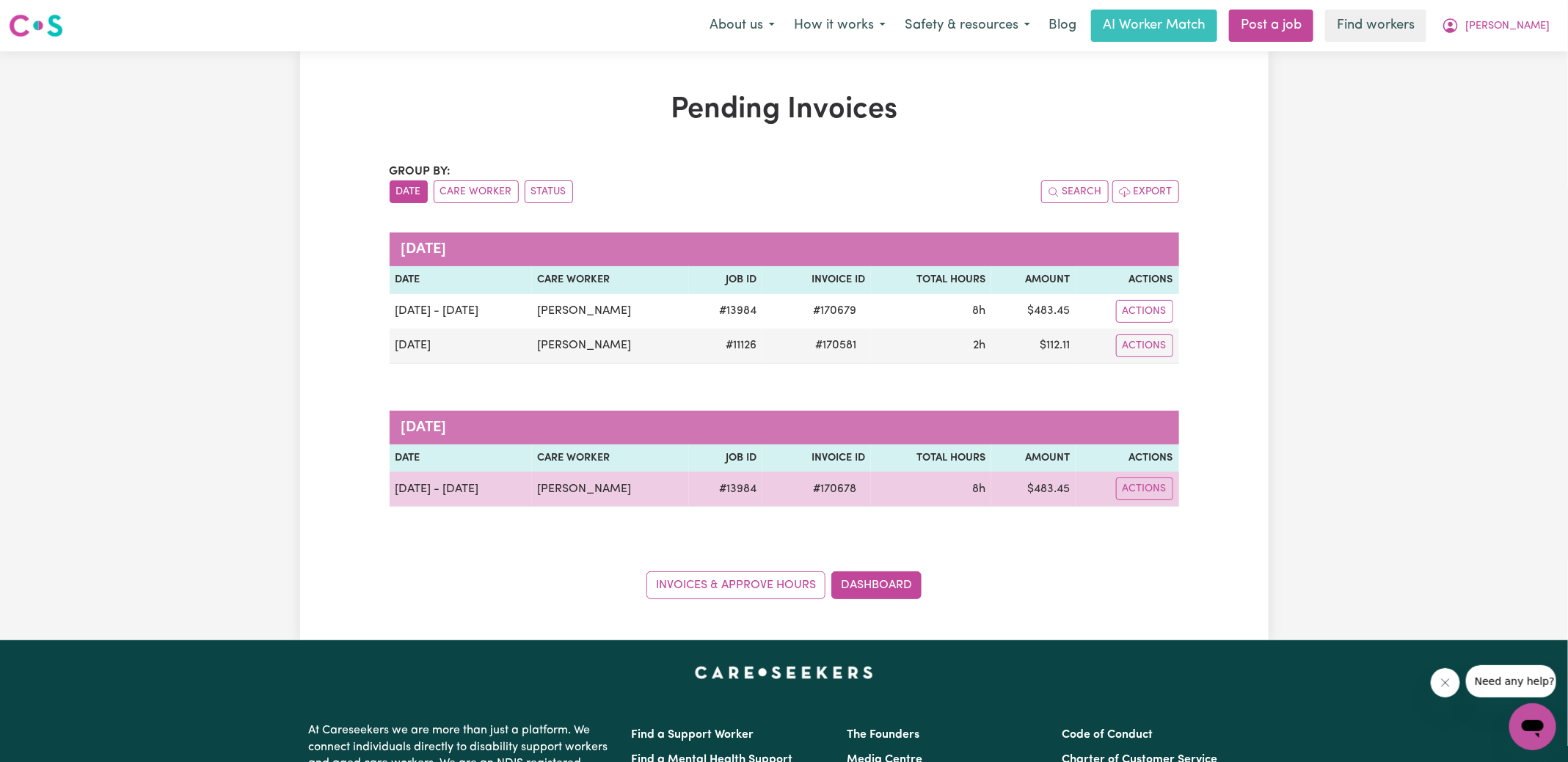
click at [824, 483] on span "# 170678" at bounding box center [834, 489] width 61 height 17
copy span "170678"
click at [1047, 484] on td "$ 483.45" at bounding box center [1033, 489] width 85 height 36
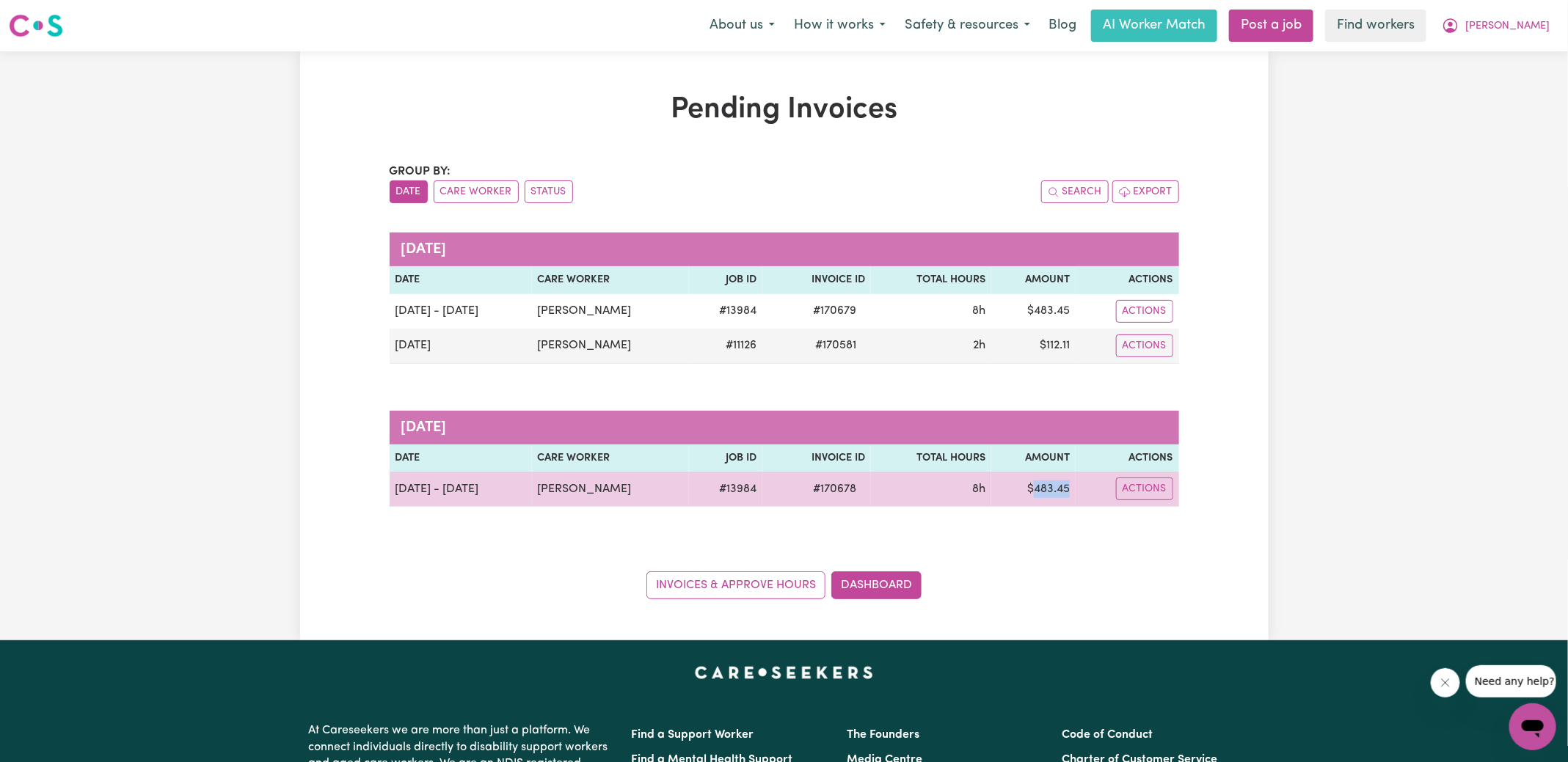
copy td "483.45"
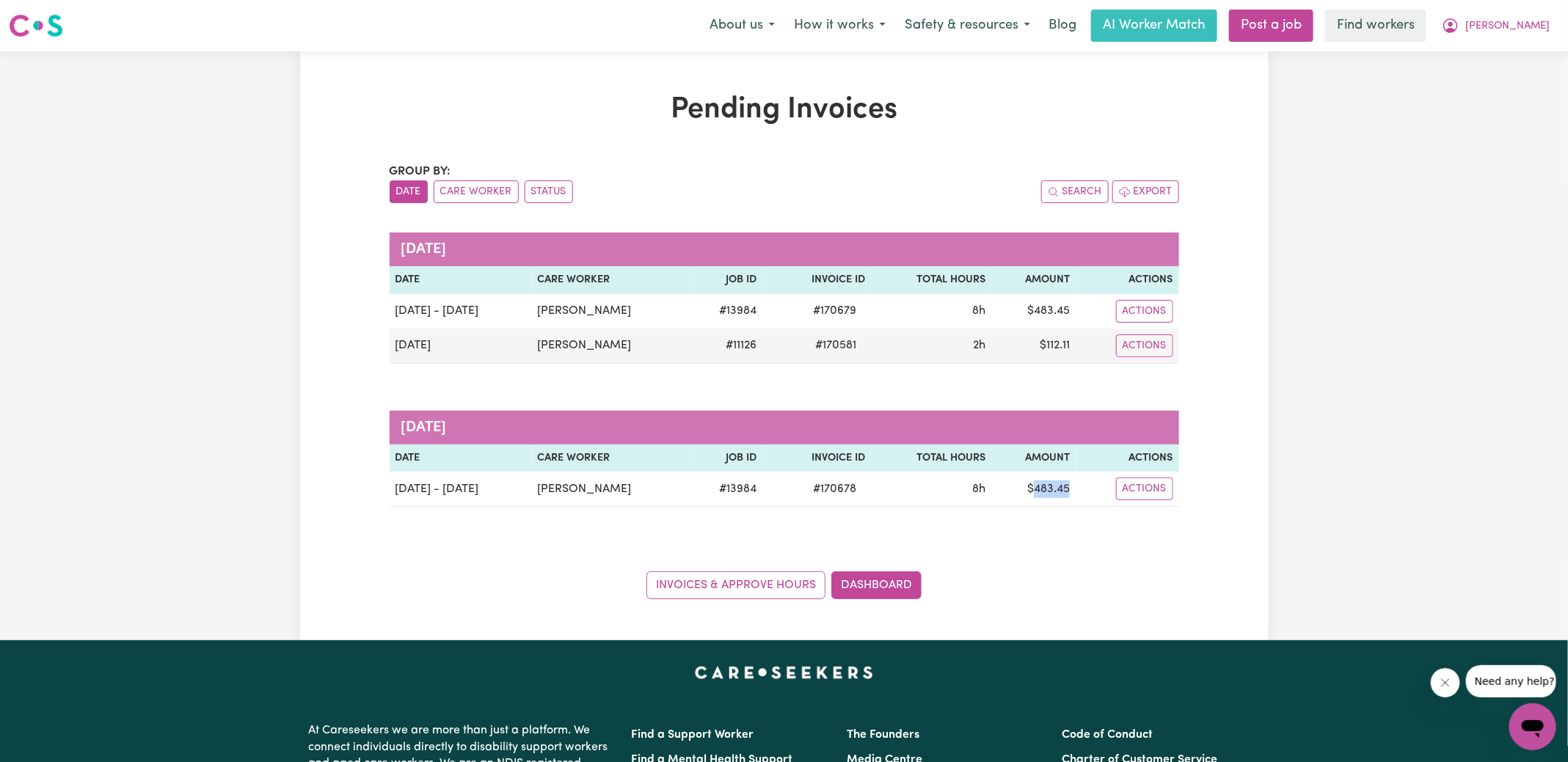
scroll to position [2, 0]
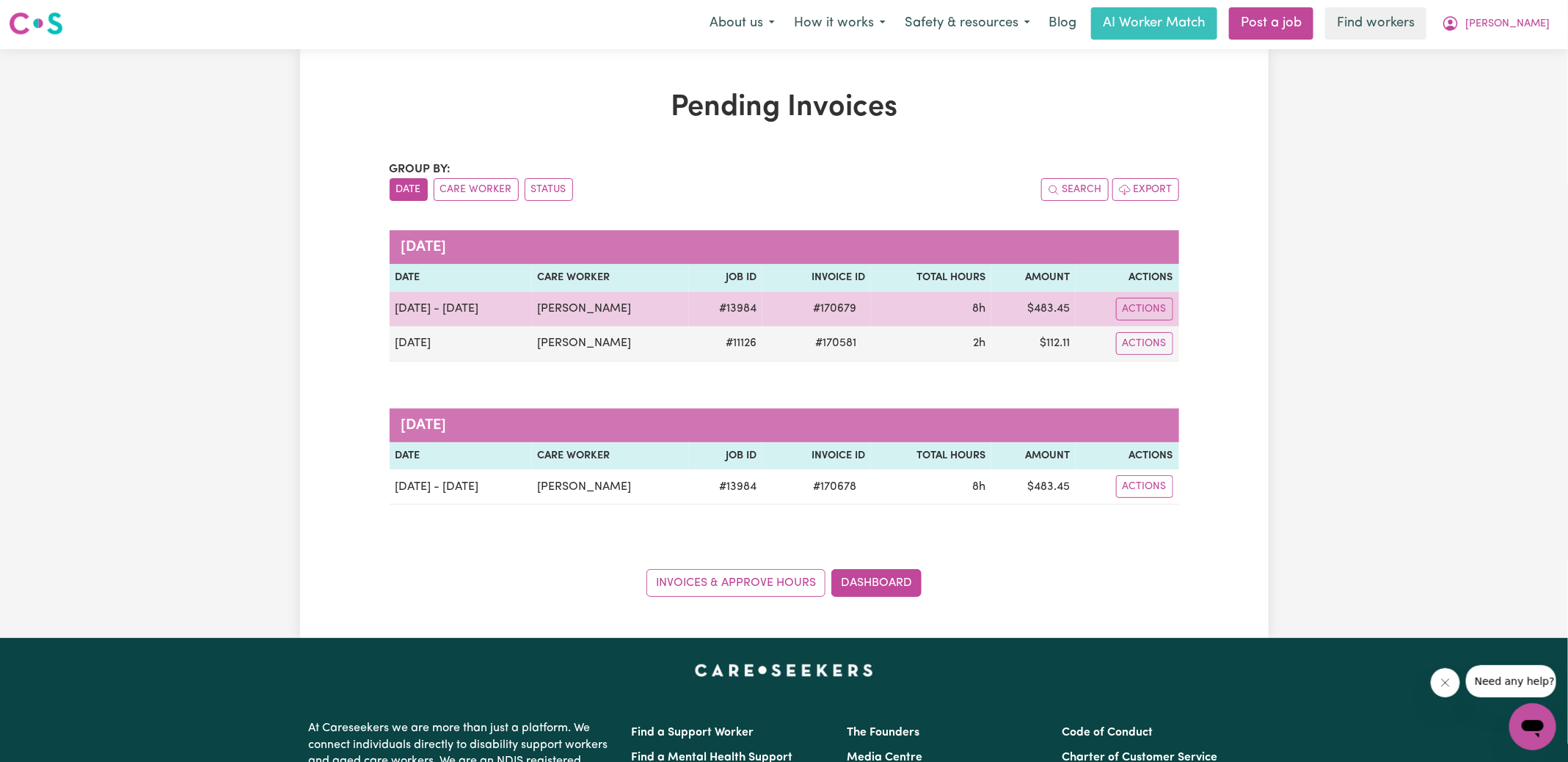
click at [838, 304] on span "# 170679" at bounding box center [834, 308] width 61 height 17
copy span "170679"
click at [1053, 308] on td "$ 483.45" at bounding box center [1033, 309] width 85 height 35
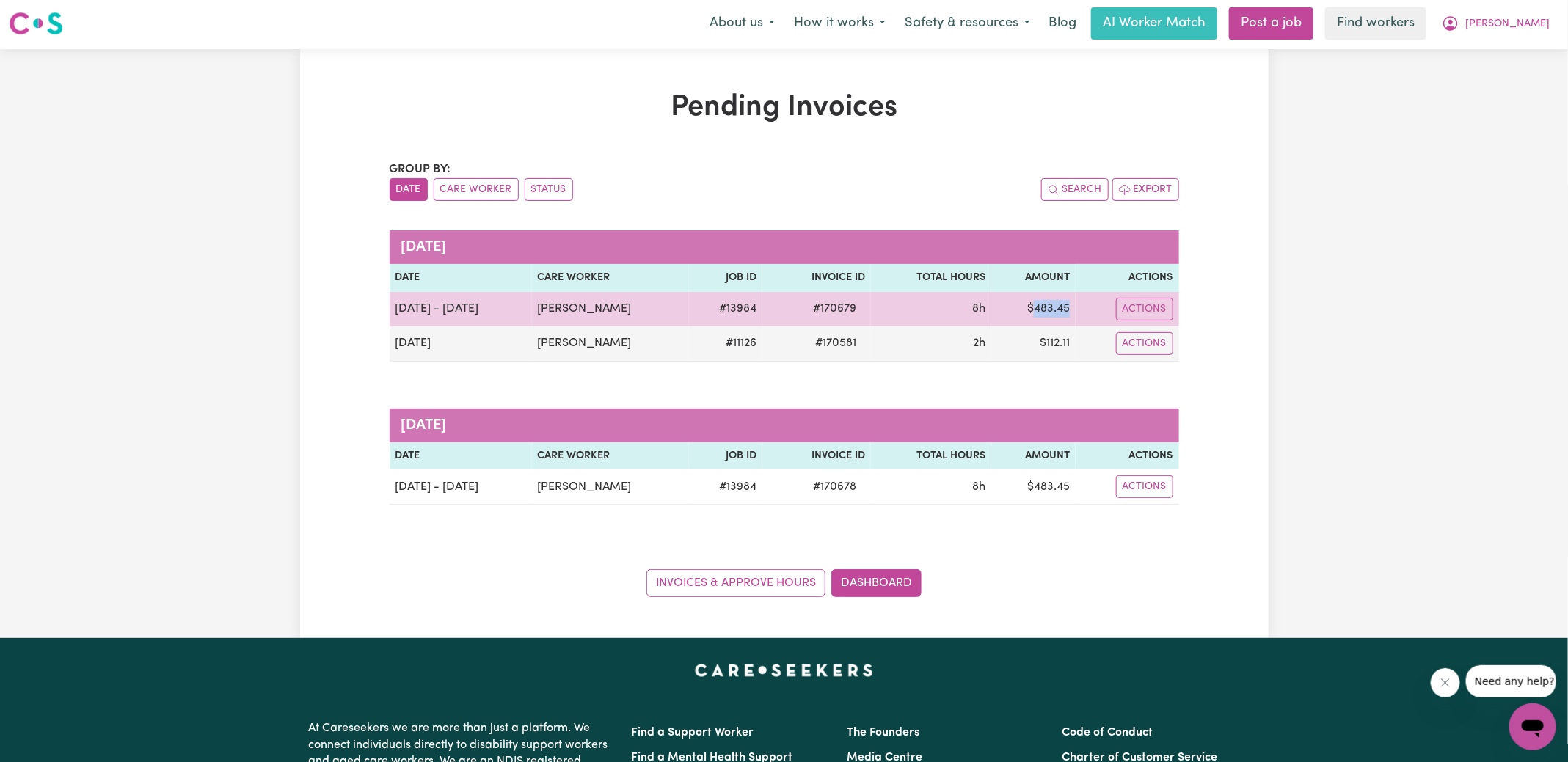
copy td "483.45"
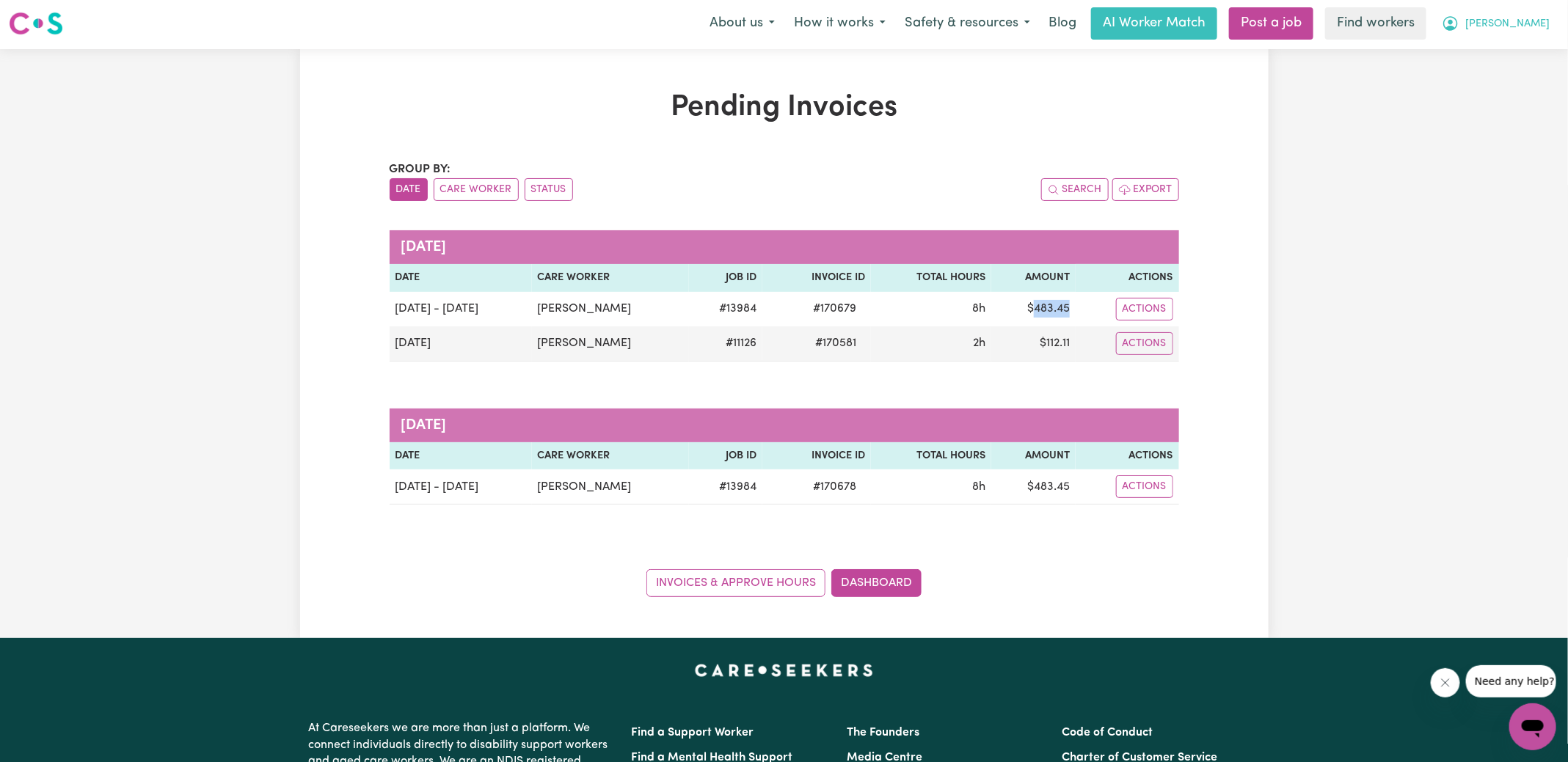
click at [1459, 24] on icon "My Account" at bounding box center [1451, 23] width 17 height 17
click at [1500, 74] on link "Logout" at bounding box center [1501, 82] width 116 height 28
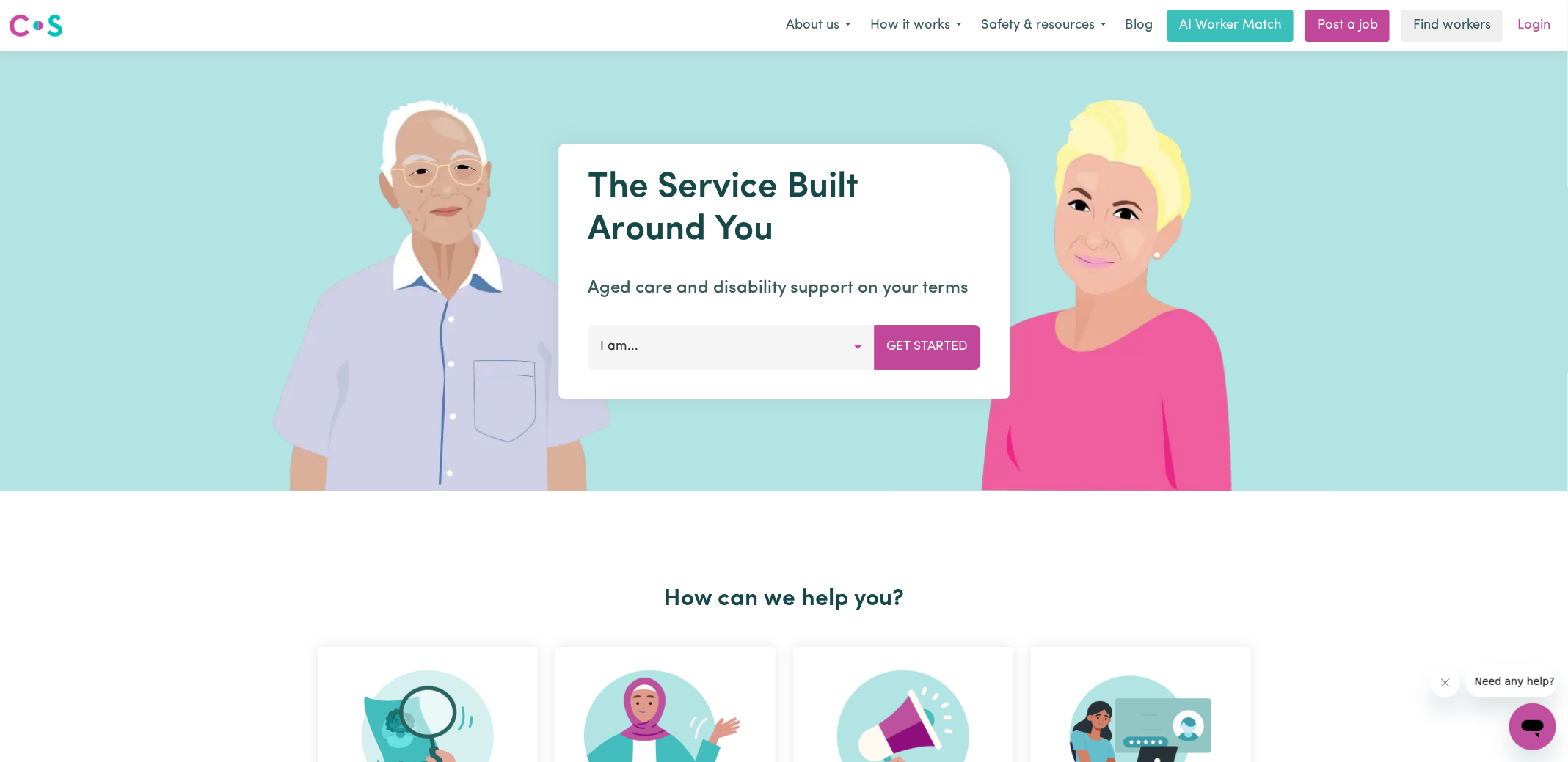
click at [1539, 27] on link "Login" at bounding box center [1534, 26] width 51 height 33
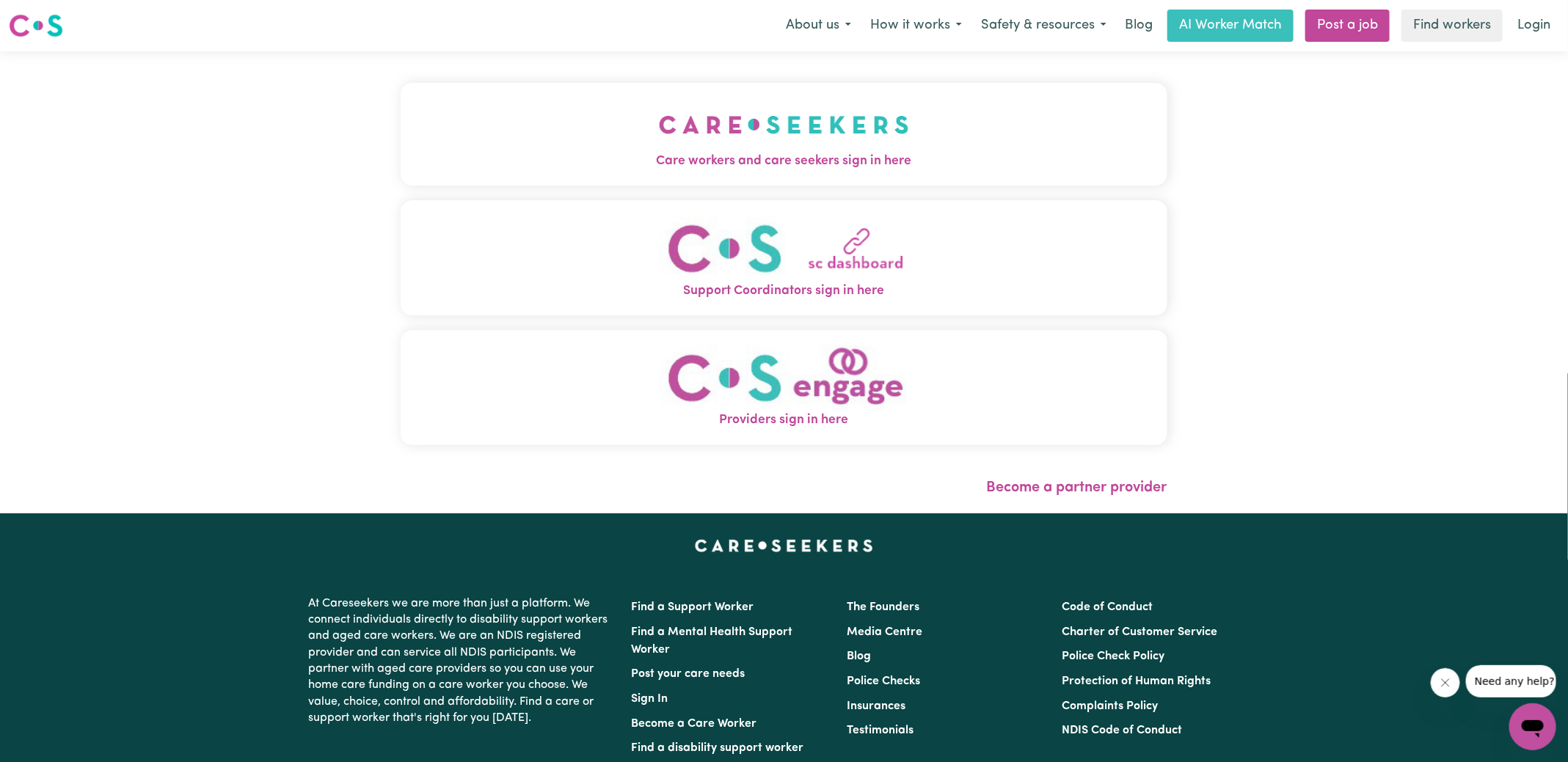
click at [724, 156] on span "Care workers and care seekers sign in here" at bounding box center [784, 161] width 767 height 19
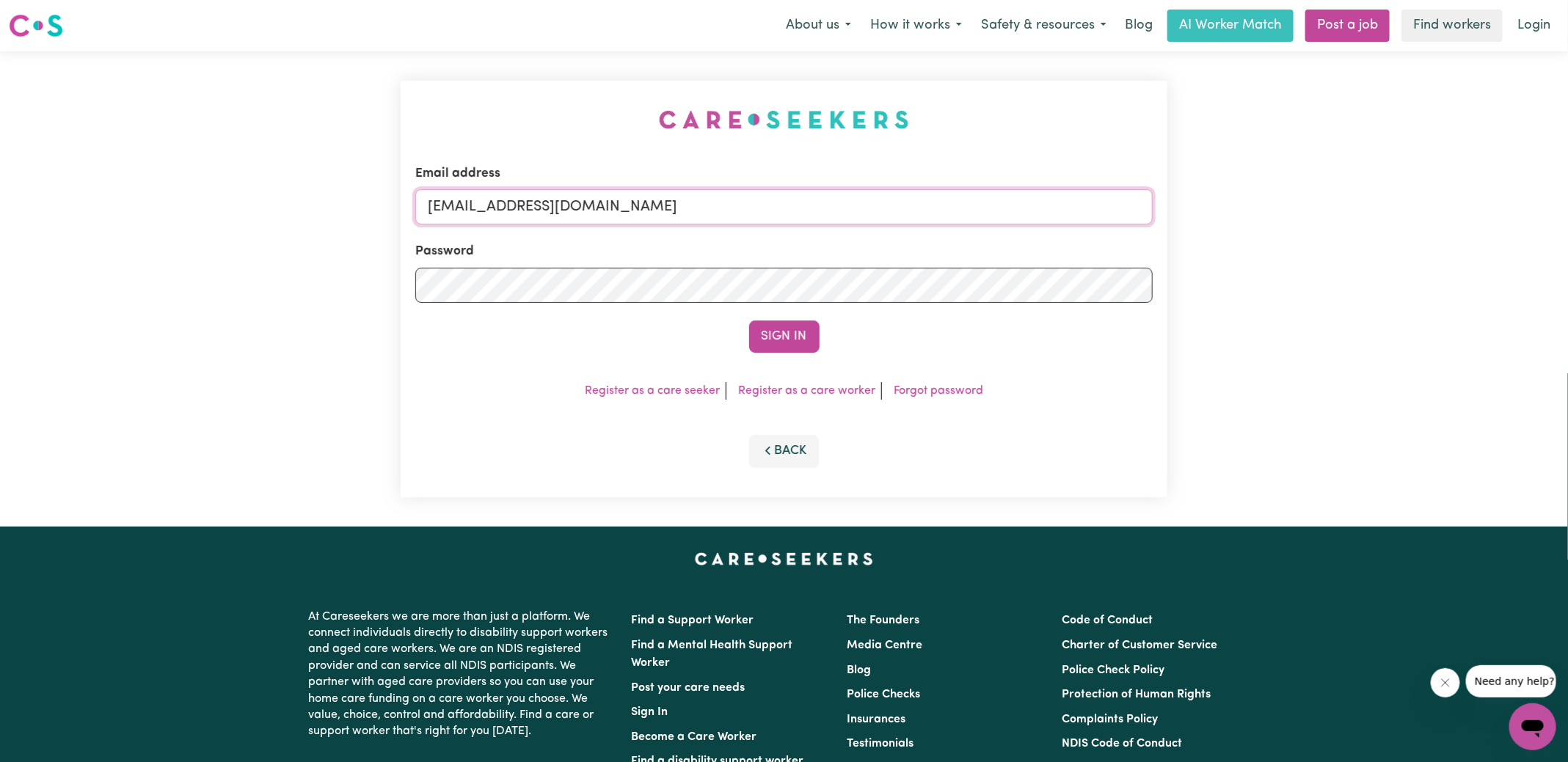
click at [1087, 267] on form "Email address [EMAIL_ADDRESS][DOMAIN_NAME] Password Sign In" at bounding box center [784, 258] width 737 height 188
type input "[EMAIL_ADDRESS][DOMAIN_NAME]"
click at [749, 321] on button "Sign In" at bounding box center [784, 337] width 70 height 33
